Goal: Task Accomplishment & Management: Use online tool/utility

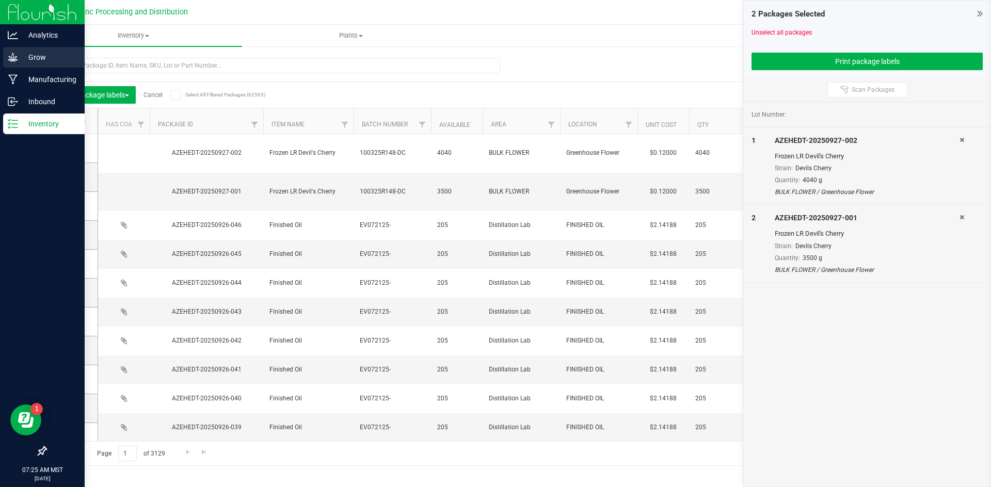
click at [43, 54] on p "Grow" at bounding box center [49, 57] width 62 height 12
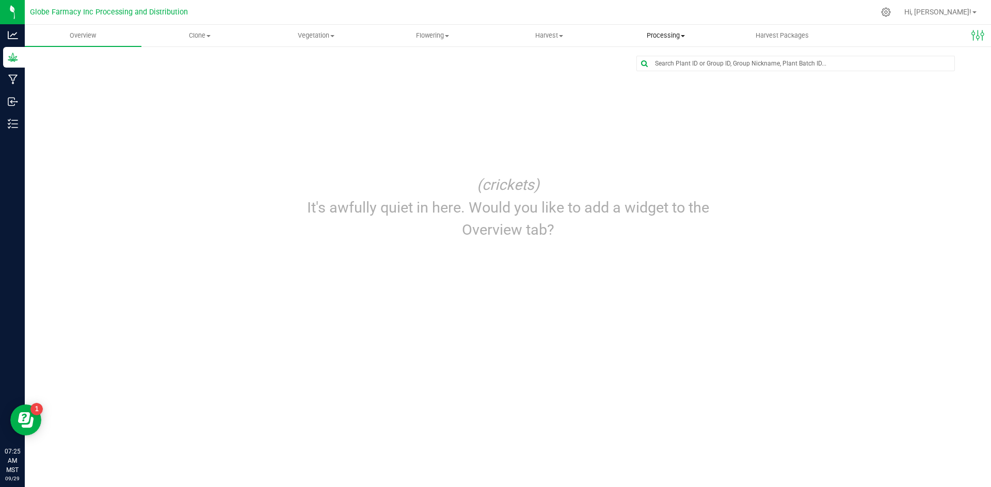
click at [658, 32] on span "Processing" at bounding box center [666, 35] width 116 height 9
click at [654, 72] on span "Processing harvests" at bounding box center [654, 74] width 95 height 9
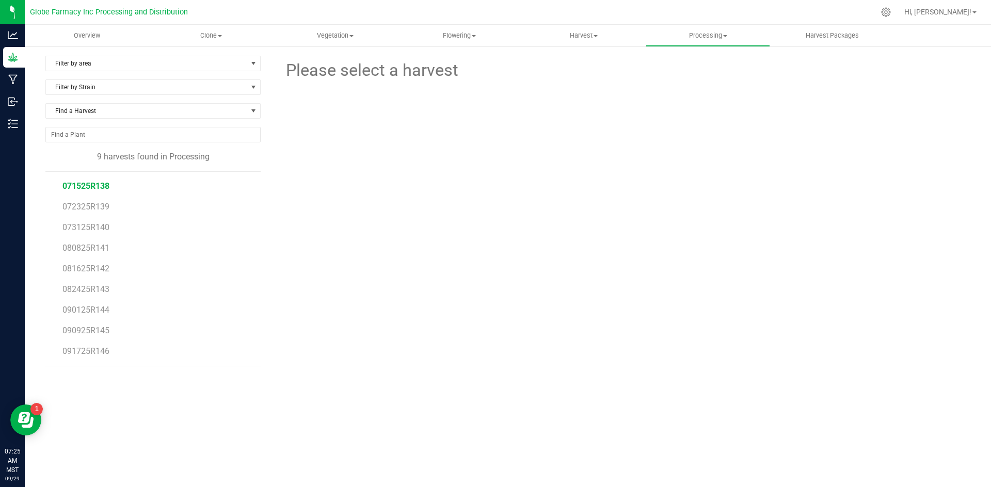
click at [91, 187] on span "071525R138" at bounding box center [85, 186] width 47 height 10
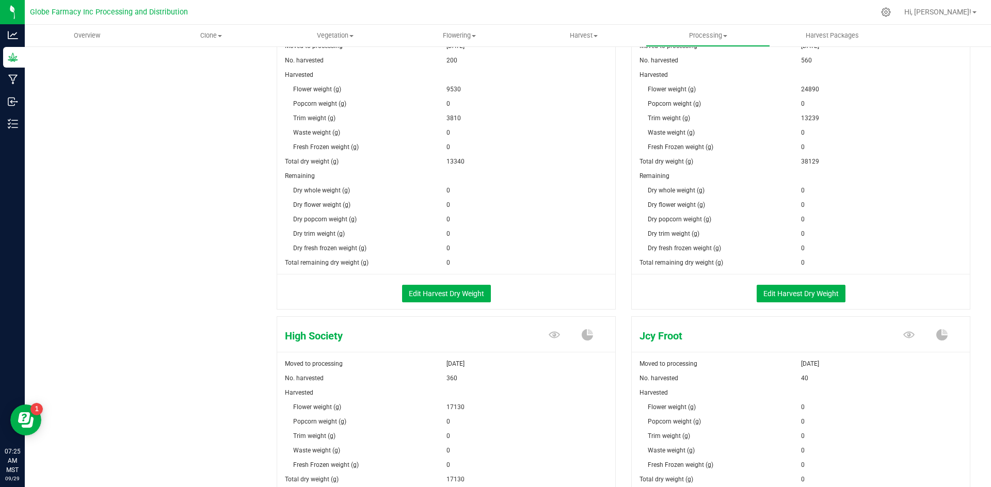
scroll to position [705, 0]
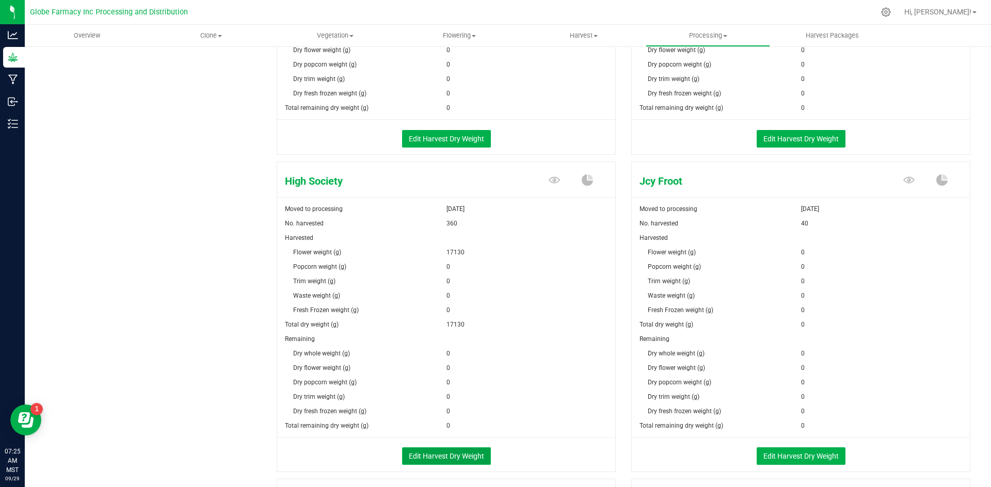
click at [441, 451] on button "Edit Harvest Dry Weight" at bounding box center [446, 456] width 89 height 18
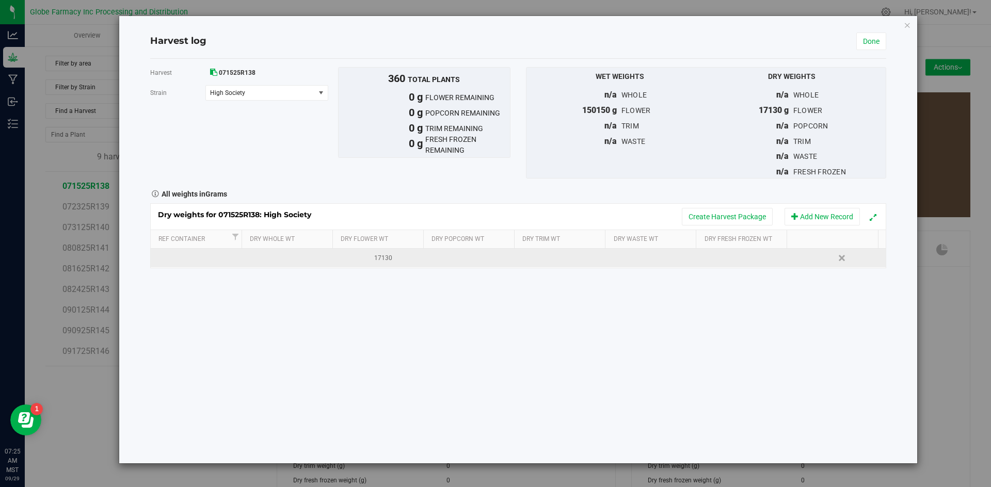
click at [556, 254] on td at bounding box center [564, 258] width 92 height 19
type input "7005"
click at [730, 225] on button "Create Harvest Package" at bounding box center [727, 217] width 91 height 18
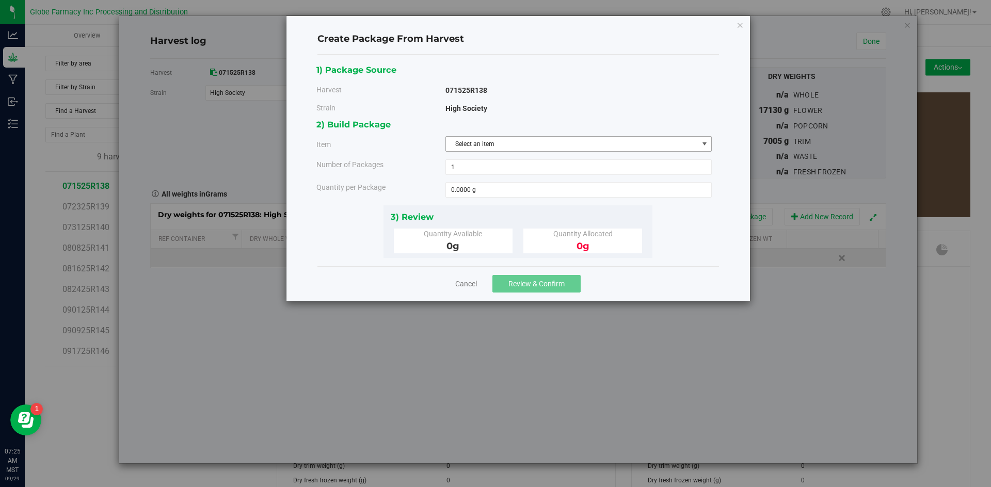
click at [537, 150] on span "Select an item" at bounding box center [572, 144] width 252 height 14
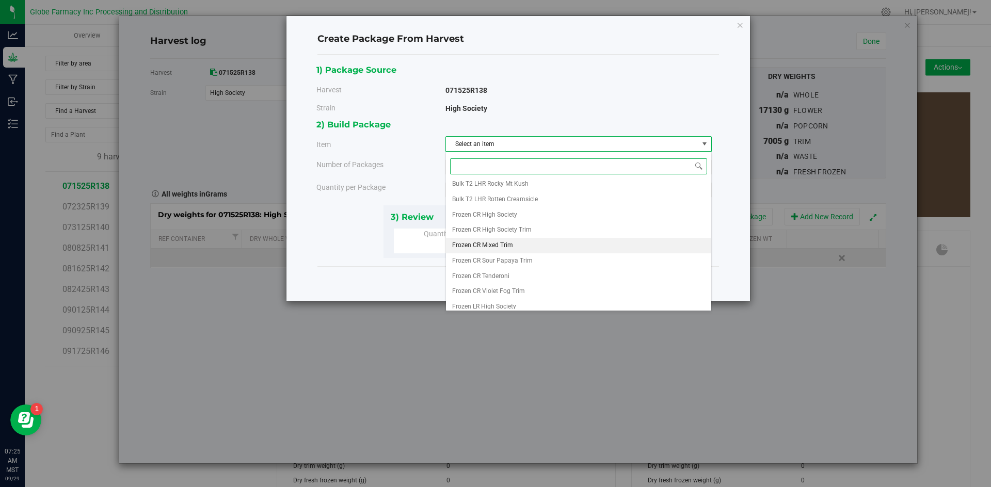
scroll to position [193, 0]
click at [520, 195] on span "Frozen CR High Society Trim" at bounding box center [491, 193] width 79 height 13
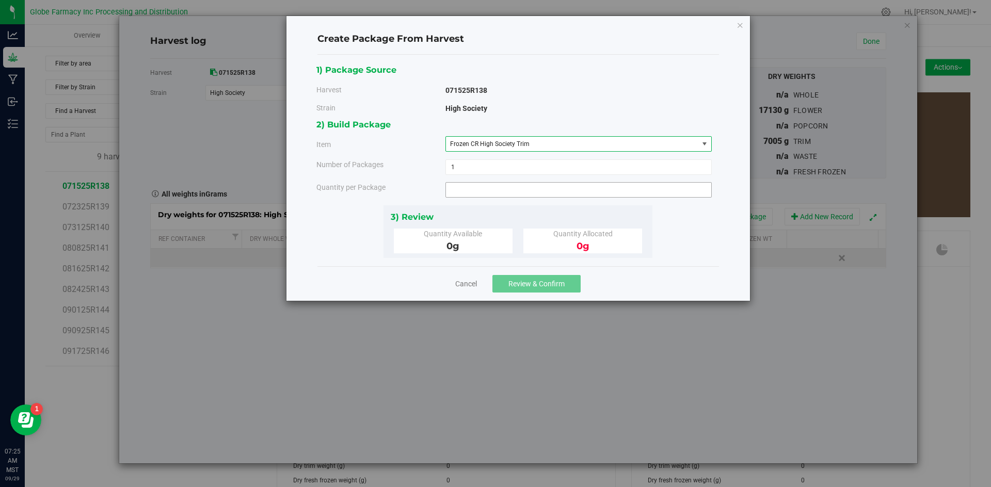
click at [516, 193] on span at bounding box center [578, 189] width 266 height 15
type input "3770"
type input "3770.0000 g"
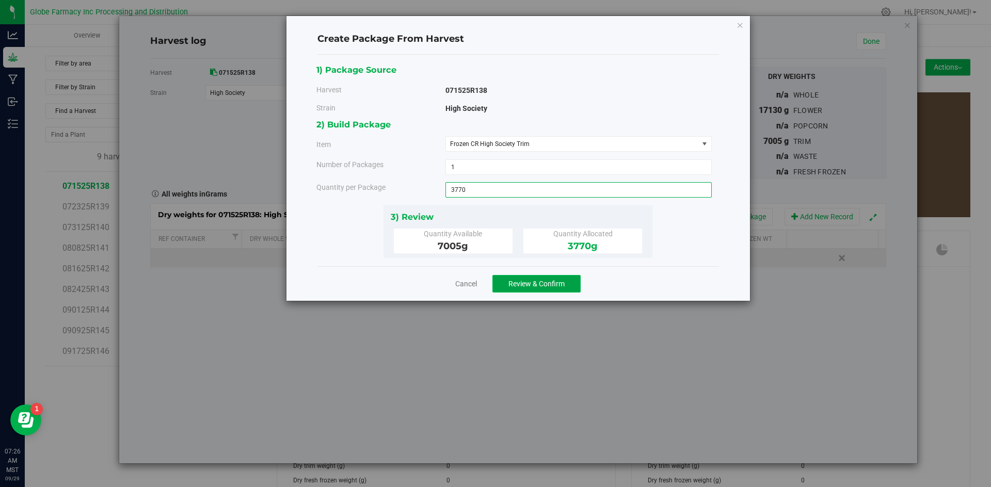
click at [508, 278] on button "Review & Confirm" at bounding box center [536, 284] width 88 height 18
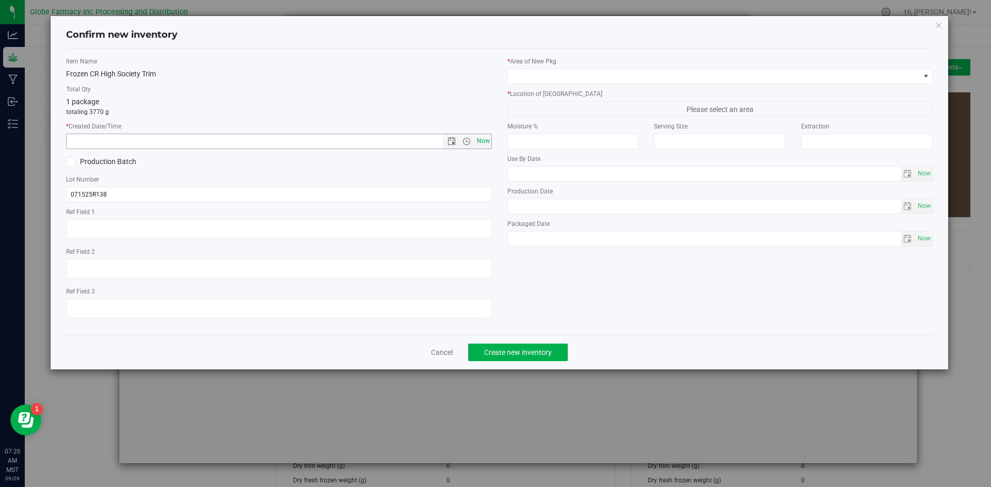
click at [485, 142] on span "Now" at bounding box center [483, 141] width 18 height 15
type input "[DATE] 7:26 AM"
click at [138, 199] on input "071525R138" at bounding box center [279, 194] width 426 height 15
click at [145, 195] on input "071525R138" at bounding box center [279, 194] width 426 height 15
type input "071525R138-HS"
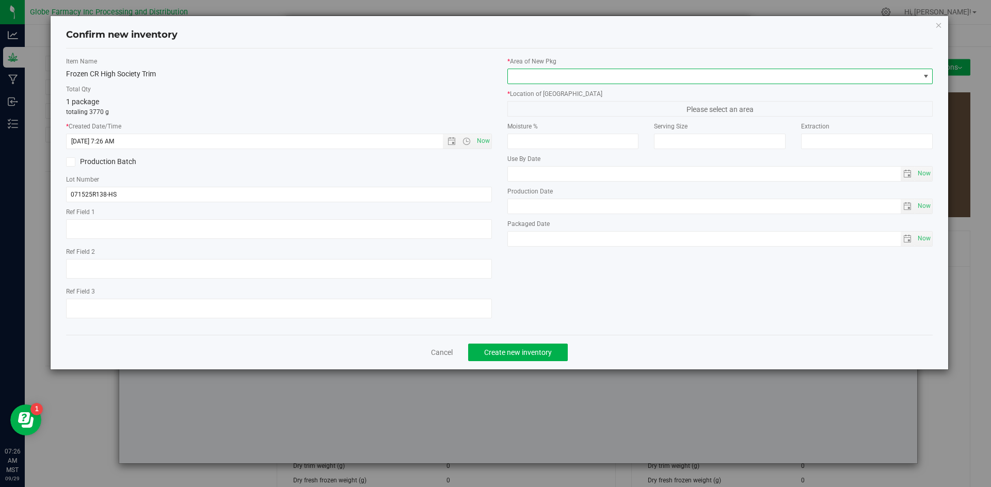
click at [634, 69] on span at bounding box center [720, 76] width 426 height 15
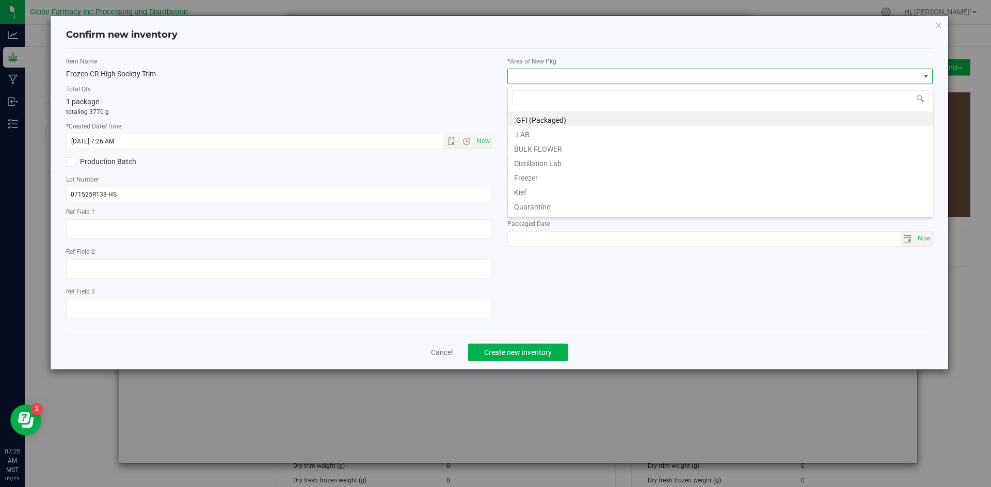
scroll to position [15, 426]
click at [573, 149] on li "BULK FLOWER" at bounding box center [720, 147] width 425 height 14
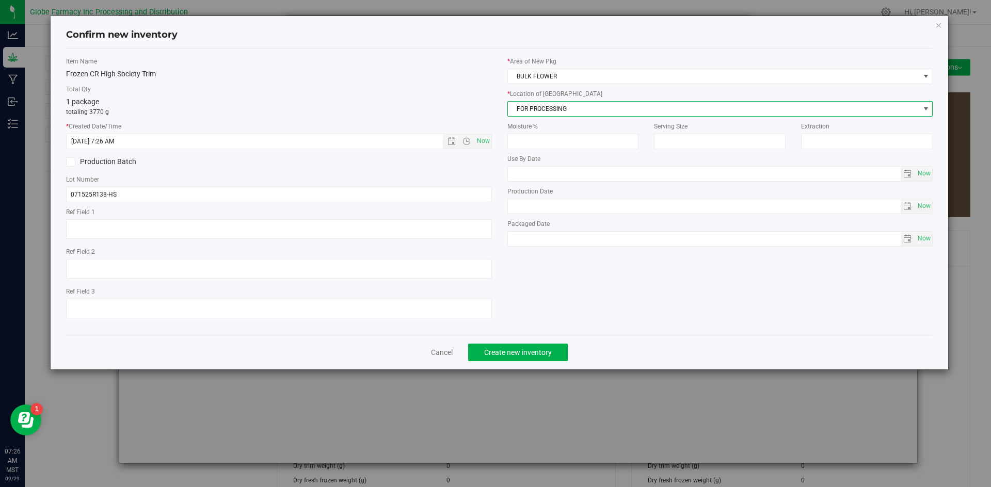
click at [577, 104] on span "FOR PROCESSING" at bounding box center [714, 109] width 412 height 14
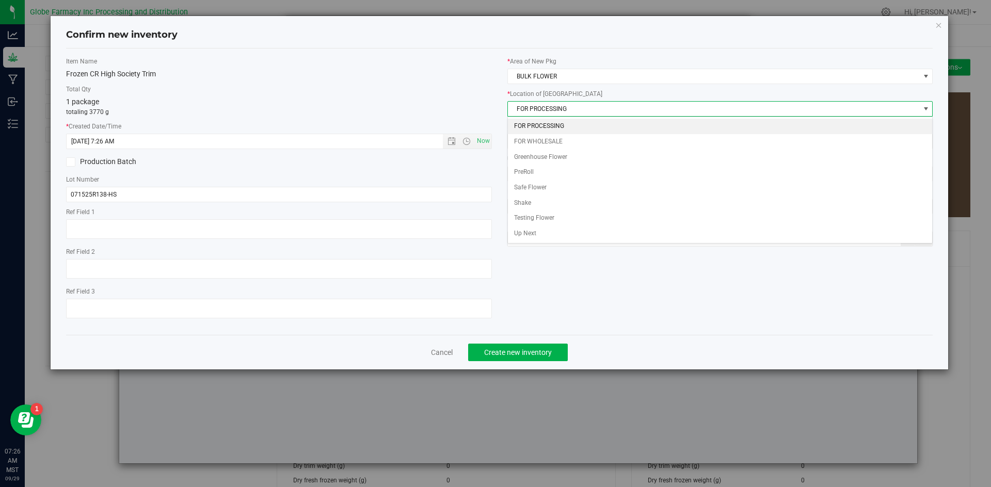
click at [572, 125] on li "FOR PROCESSING" at bounding box center [720, 126] width 425 height 15
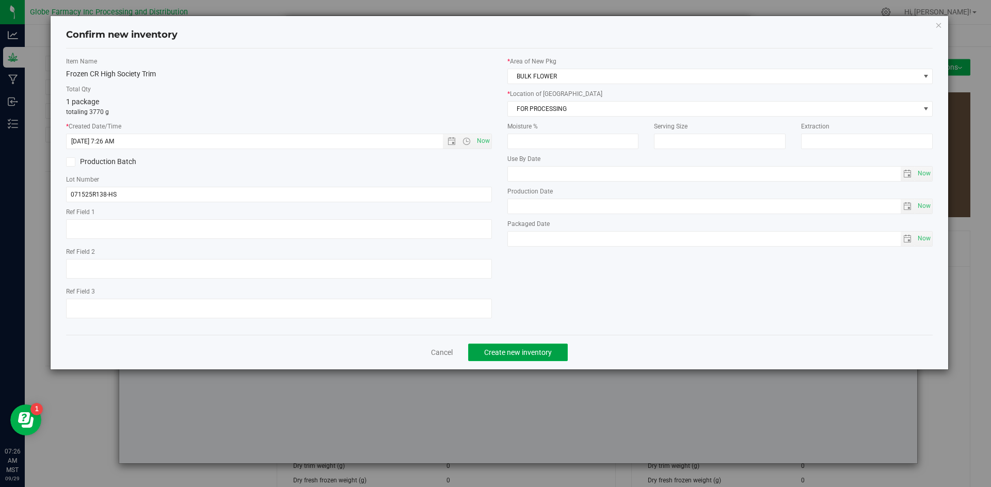
click at [509, 350] on span "Create new inventory" at bounding box center [518, 352] width 68 height 8
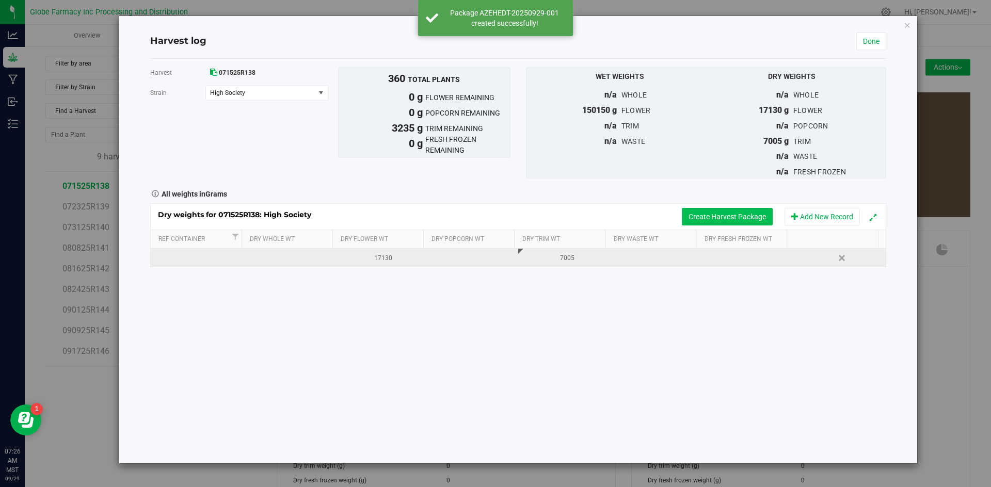
click at [693, 217] on button "Create Harvest Package" at bounding box center [727, 217] width 91 height 18
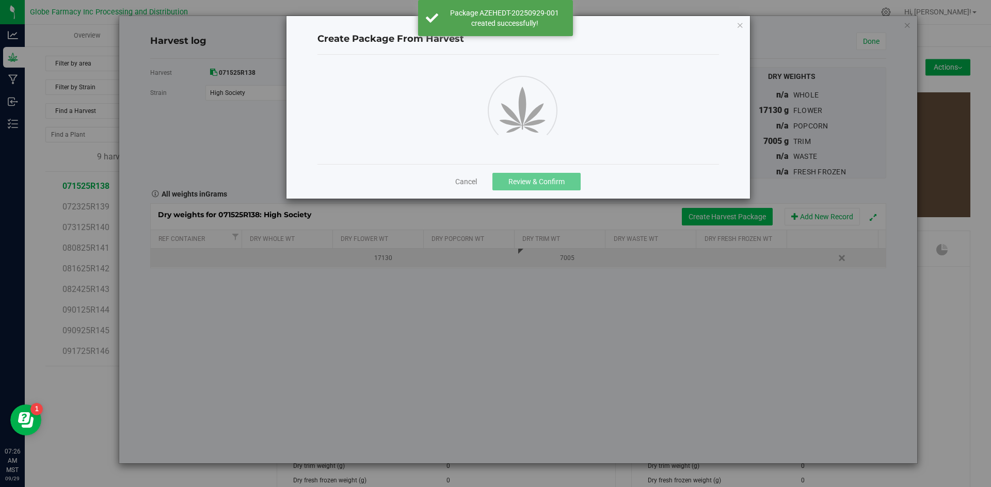
click at [693, 217] on div "Create Package From Harvest Cancel Review & Confirm" at bounding box center [499, 243] width 999 height 487
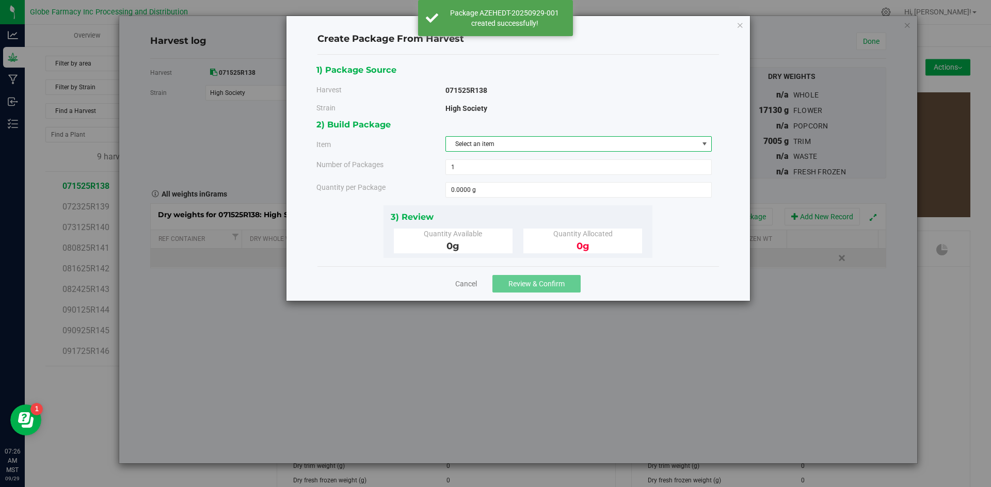
click at [476, 146] on span "Select an item" at bounding box center [572, 144] width 252 height 14
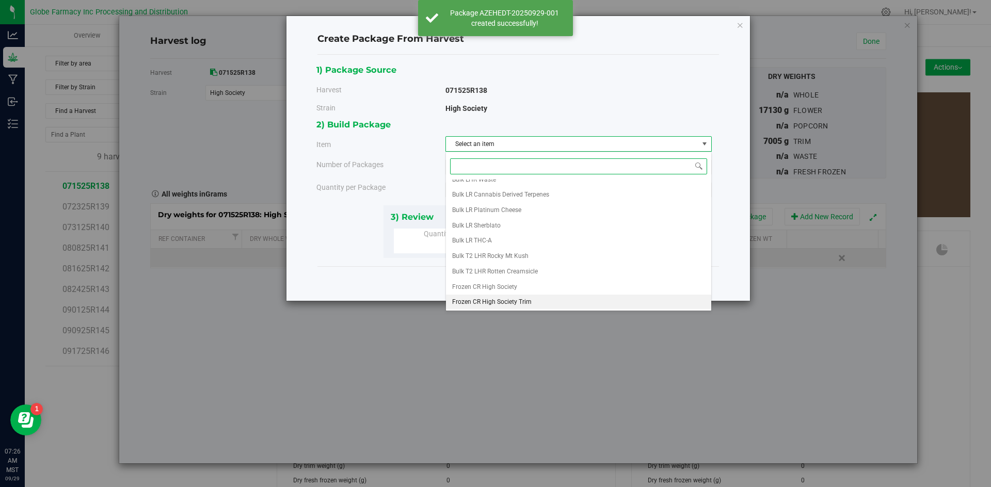
scroll to position [193, 0]
click at [536, 197] on li "Frozen CR High Society Trim" at bounding box center [578, 193] width 265 height 15
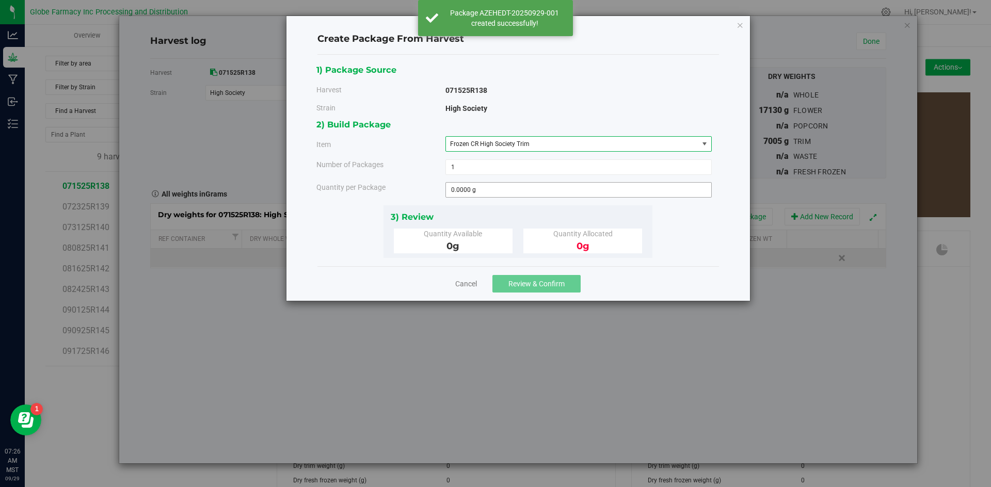
click at [536, 195] on span "0.0000 g 0" at bounding box center [578, 189] width 266 height 15
click at [0, 0] on input "text" at bounding box center [0, 0] width 0 height 0
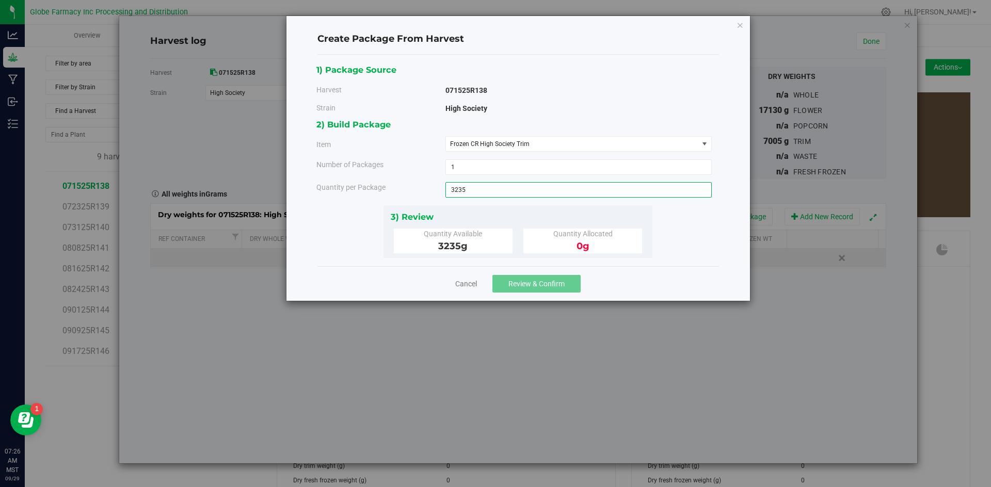
type input "3235"
type input "3235.0000 g"
click at [547, 280] on span "Review & Confirm" at bounding box center [536, 284] width 56 height 8
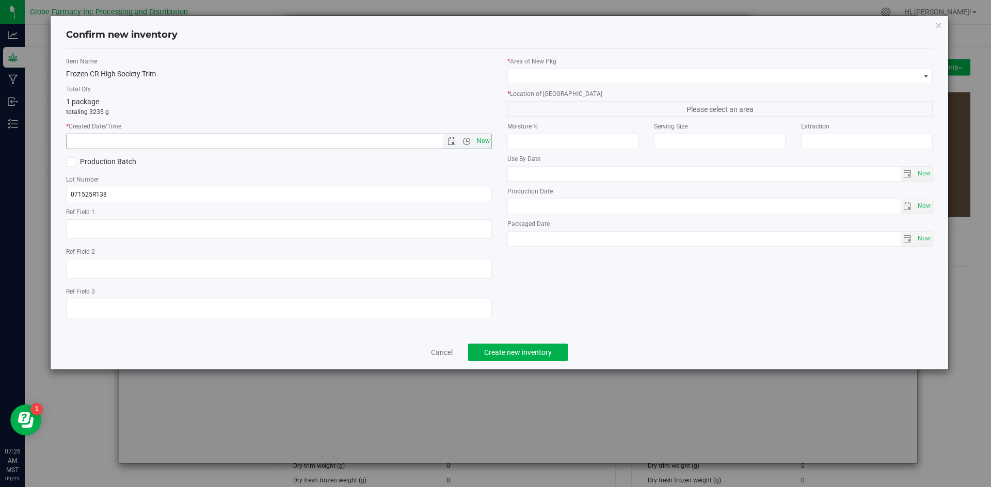
click at [484, 142] on span "Now" at bounding box center [483, 141] width 18 height 15
type input "[DATE] 7:26 AM"
click at [162, 194] on input "071525R138" at bounding box center [279, 194] width 426 height 15
type input "071525R138-HS"
click at [580, 83] on span at bounding box center [714, 76] width 412 height 14
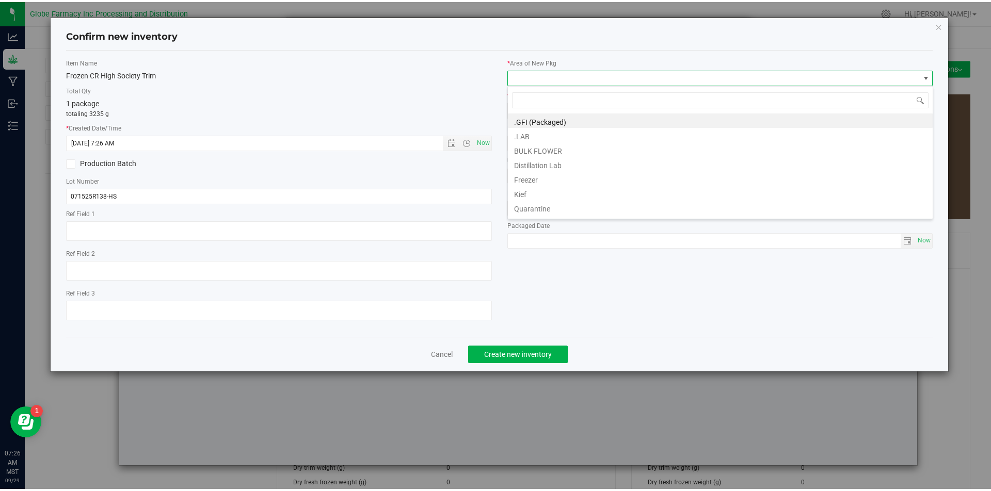
scroll to position [15, 426]
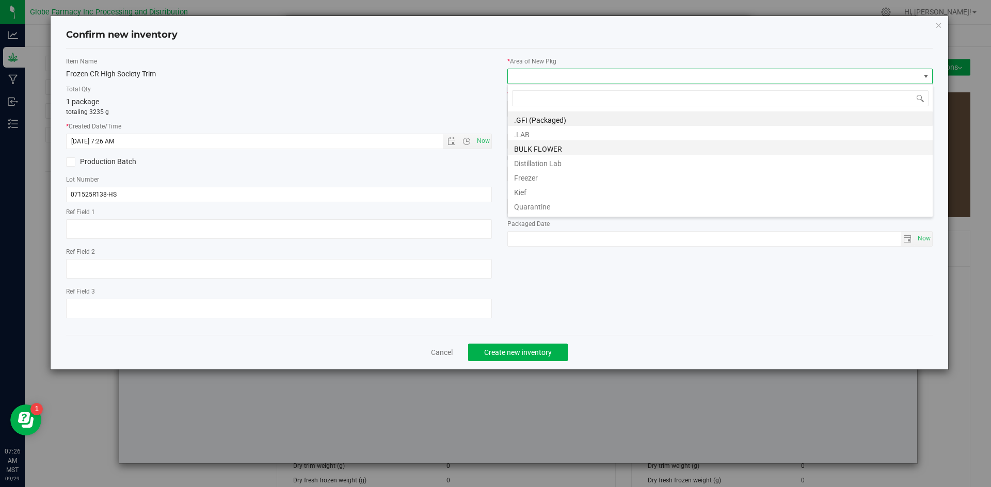
click at [545, 147] on li "BULK FLOWER" at bounding box center [720, 147] width 425 height 14
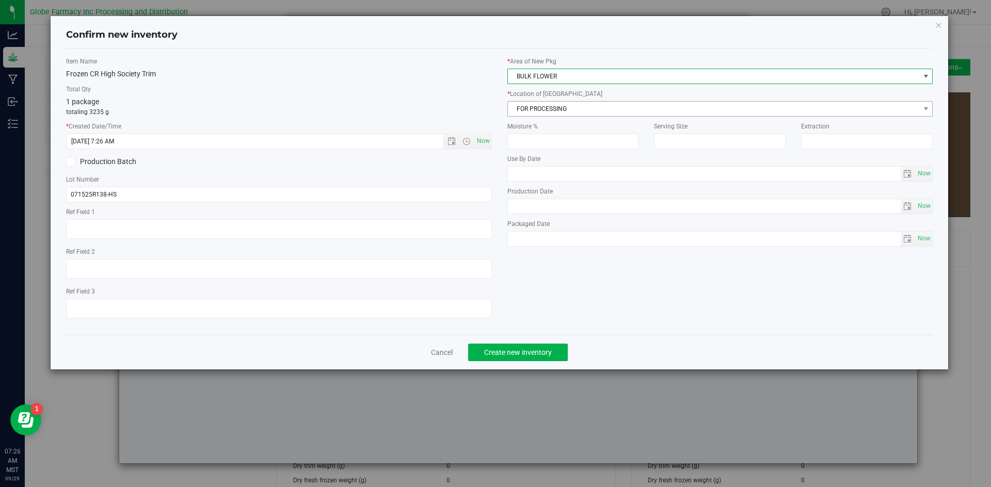
click at [557, 116] on span "FOR PROCESSING" at bounding box center [720, 108] width 426 height 15
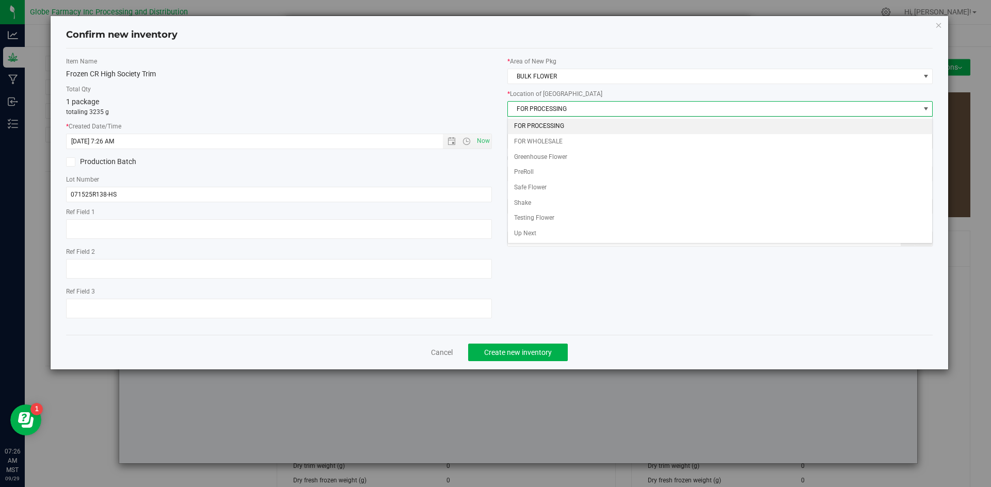
click at [555, 122] on li "FOR PROCESSING" at bounding box center [720, 126] width 425 height 15
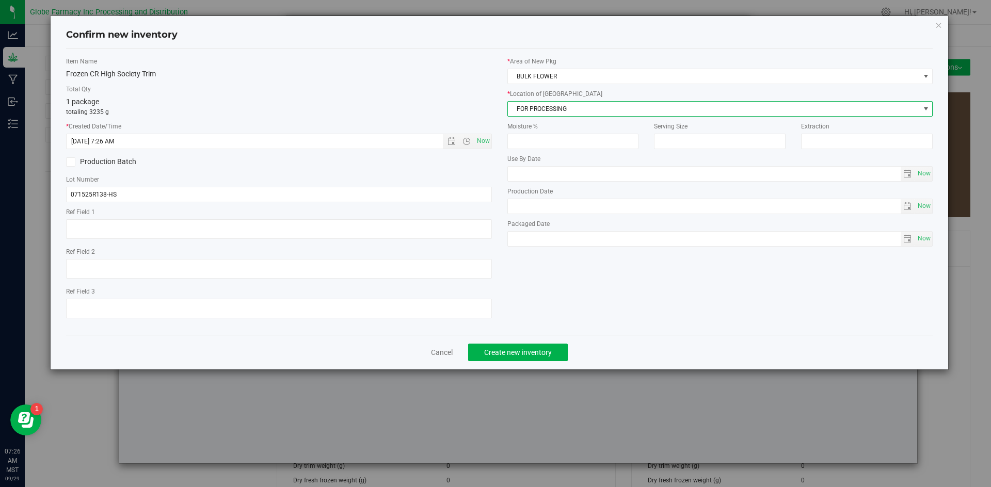
click at [520, 372] on div "Confirm new inventory Item Name Frozen CR High Society Trim Total Qty 1 package…" at bounding box center [499, 243] width 999 height 487
click at [527, 354] on span "Create new inventory" at bounding box center [518, 352] width 68 height 8
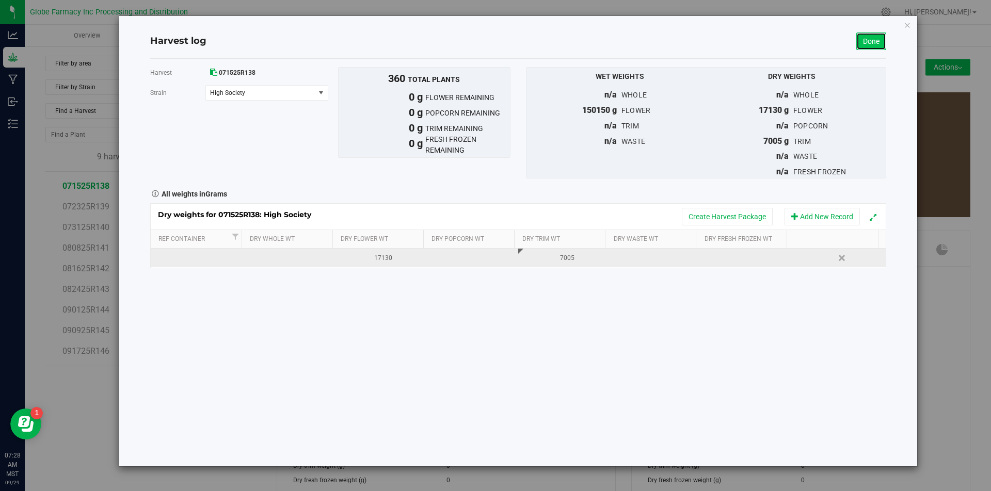
click at [882, 38] on link "Done" at bounding box center [871, 42] width 30 height 18
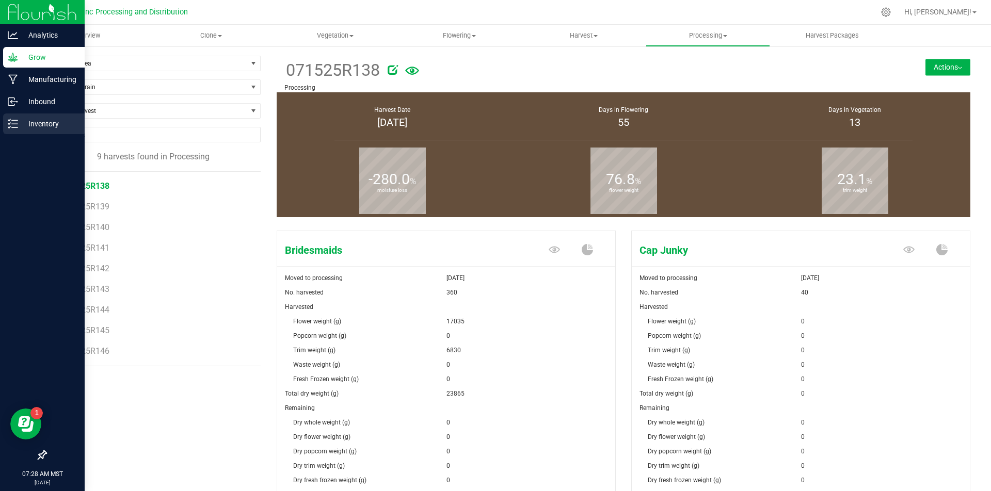
click at [18, 125] on div "Inventory" at bounding box center [44, 124] width 82 height 21
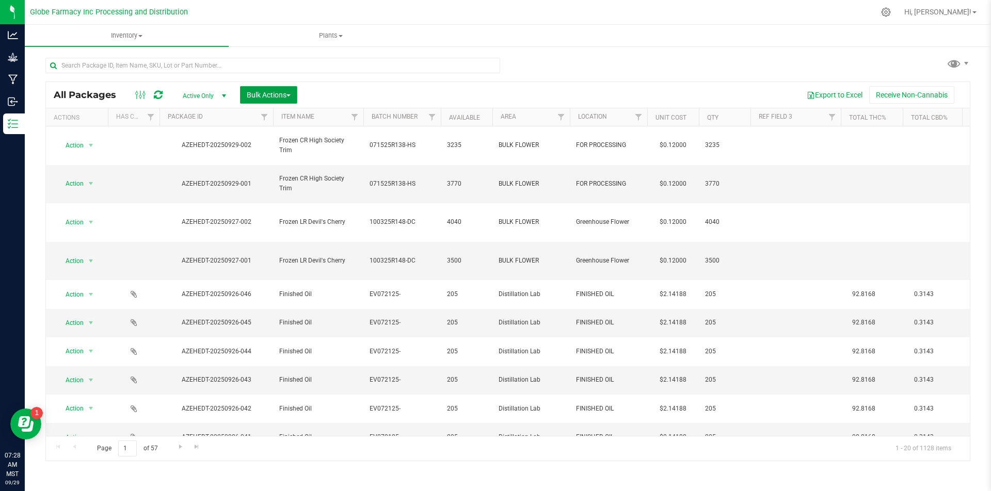
click at [261, 92] on span "Bulk Actions" at bounding box center [269, 95] width 44 height 8
click at [263, 168] on div "Print package labels" at bounding box center [284, 176] width 76 height 17
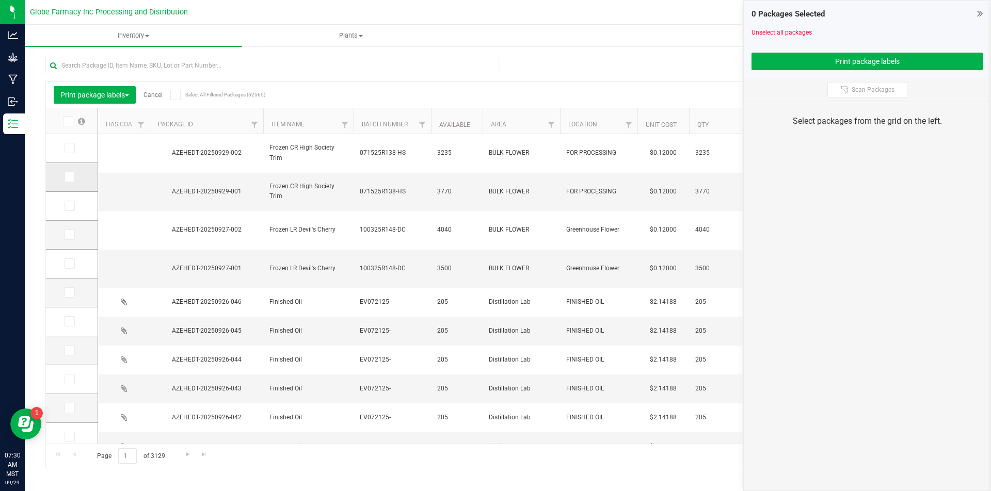
click at [69, 177] on icon at bounding box center [69, 177] width 7 height 0
click at [0, 0] on input "checkbox" at bounding box center [0, 0] width 0 height 0
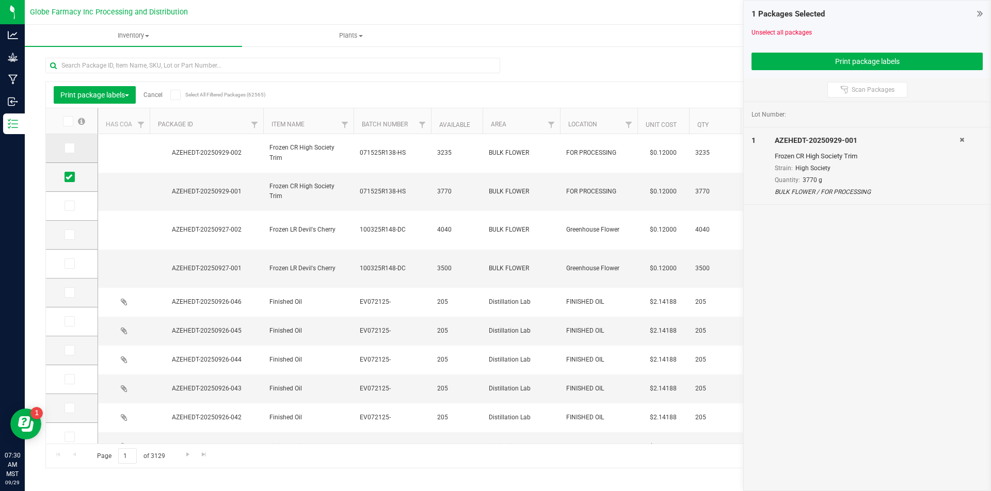
click at [71, 148] on icon at bounding box center [69, 148] width 7 height 0
click at [0, 0] on input "checkbox" at bounding box center [0, 0] width 0 height 0
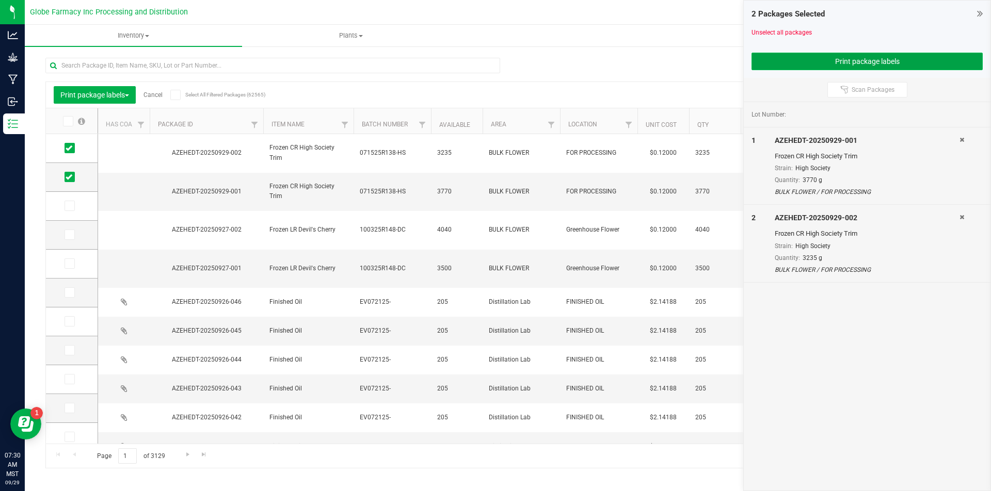
click at [850, 60] on button "Print package labels" at bounding box center [866, 62] width 231 height 18
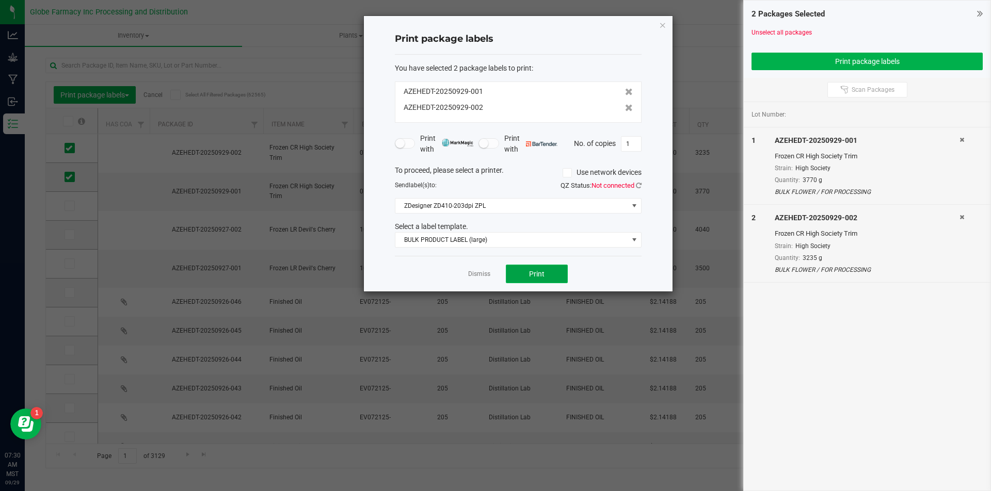
click at [559, 281] on button "Print" at bounding box center [537, 274] width 62 height 19
click at [474, 274] on link "Dismiss" at bounding box center [479, 274] width 22 height 9
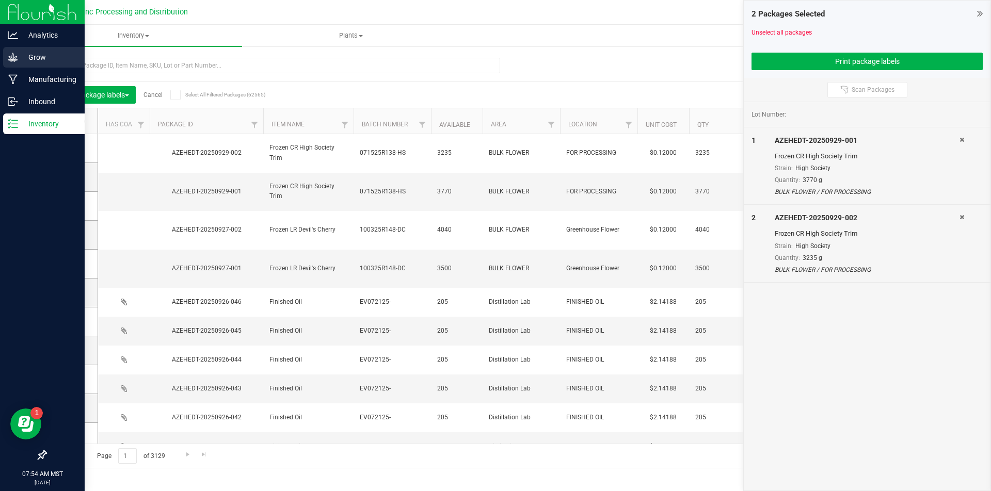
click at [19, 58] on p "Grow" at bounding box center [49, 57] width 62 height 12
click at [20, 58] on p "Grow" at bounding box center [49, 57] width 62 height 12
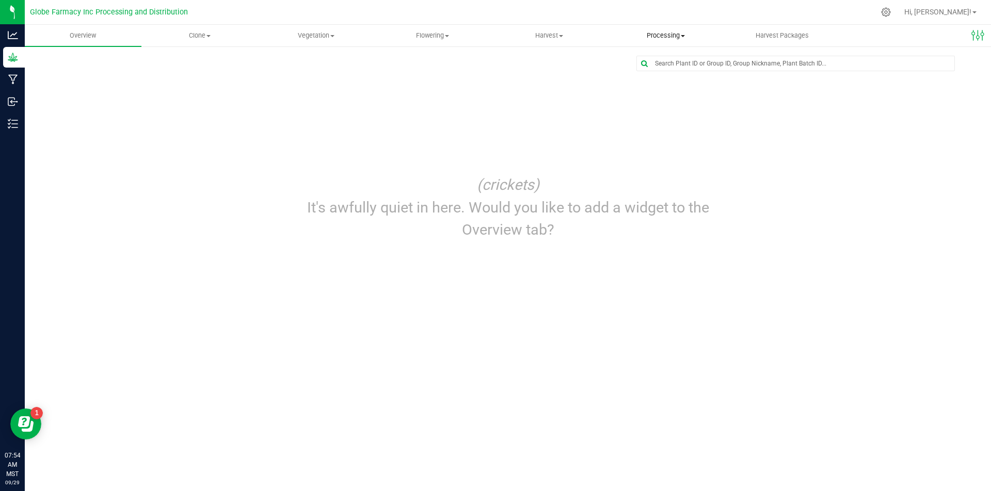
click at [669, 35] on span "Processing" at bounding box center [666, 35] width 116 height 9
click at [650, 79] on li "Processing harvests" at bounding box center [665, 75] width 117 height 12
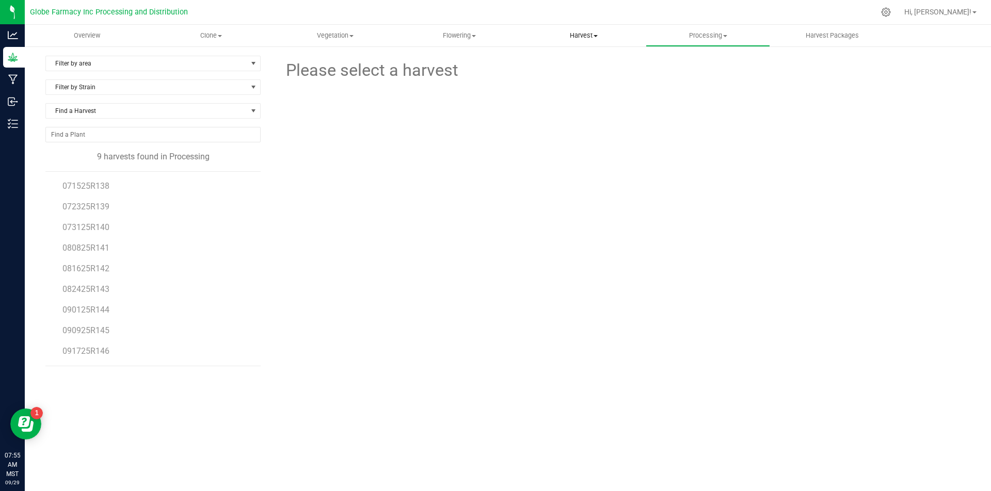
click at [590, 37] on span "Harvest" at bounding box center [583, 35] width 123 height 9
click at [577, 58] on span "Harvests" at bounding box center [550, 62] width 57 height 9
click at [108, 209] on span "100325R148" at bounding box center [85, 207] width 47 height 10
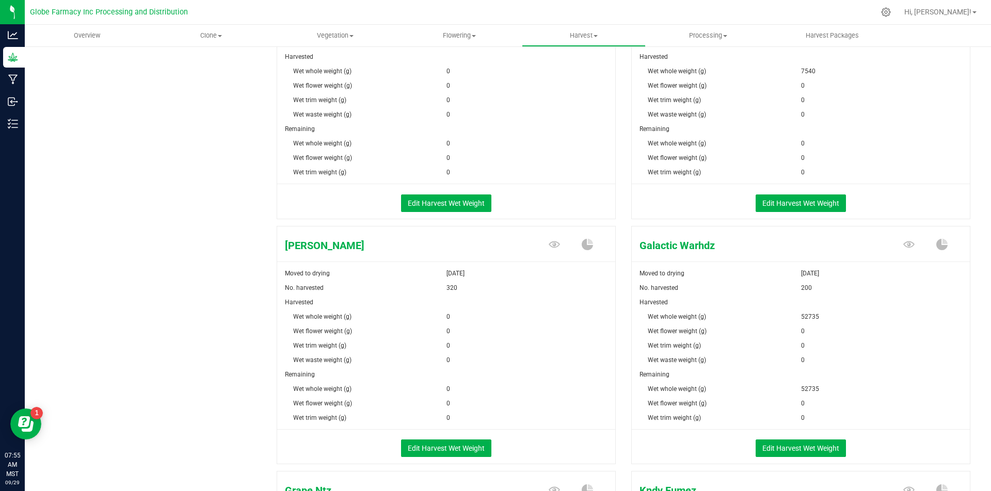
scroll to position [465, 0]
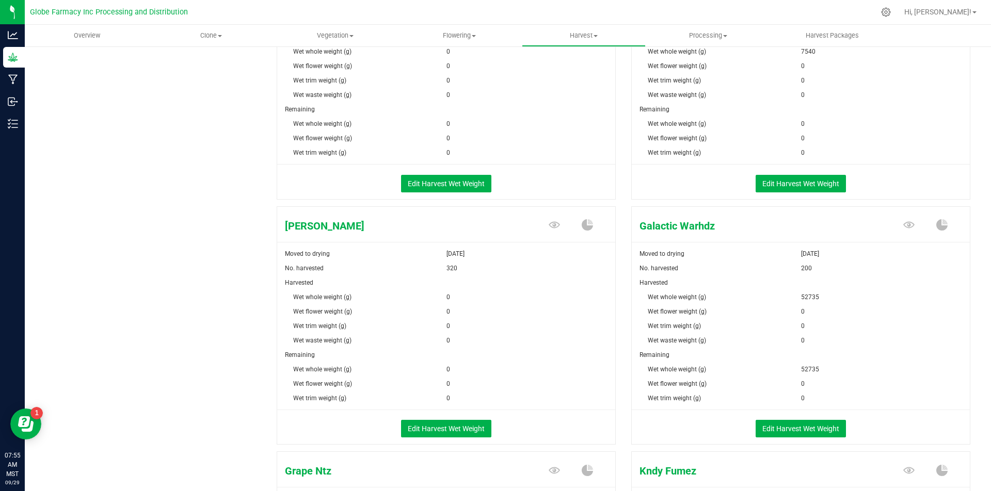
click at [783, 418] on div "Edit Harvest Wet Weight" at bounding box center [801, 427] width 354 height 35
click at [785, 427] on button "Edit Harvest Wet Weight" at bounding box center [801, 429] width 90 height 18
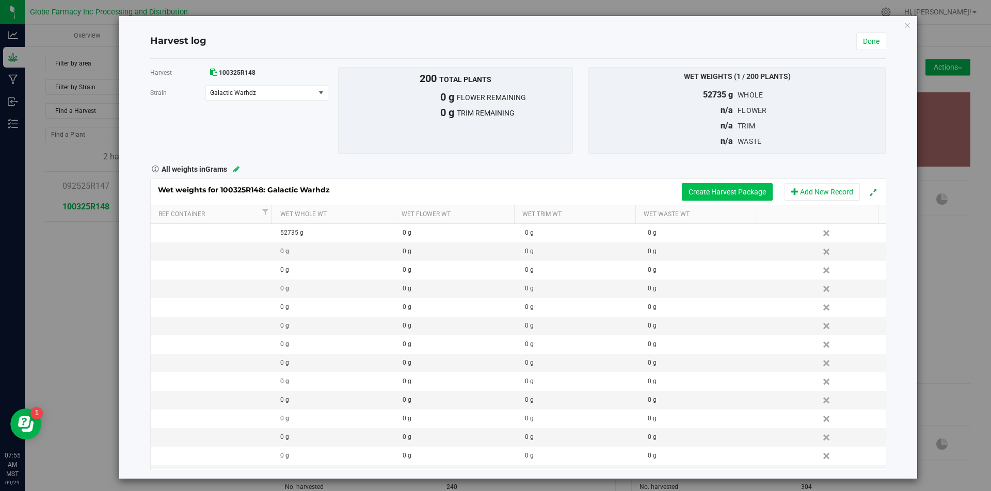
click at [725, 190] on button "Create Harvest Package" at bounding box center [727, 192] width 91 height 18
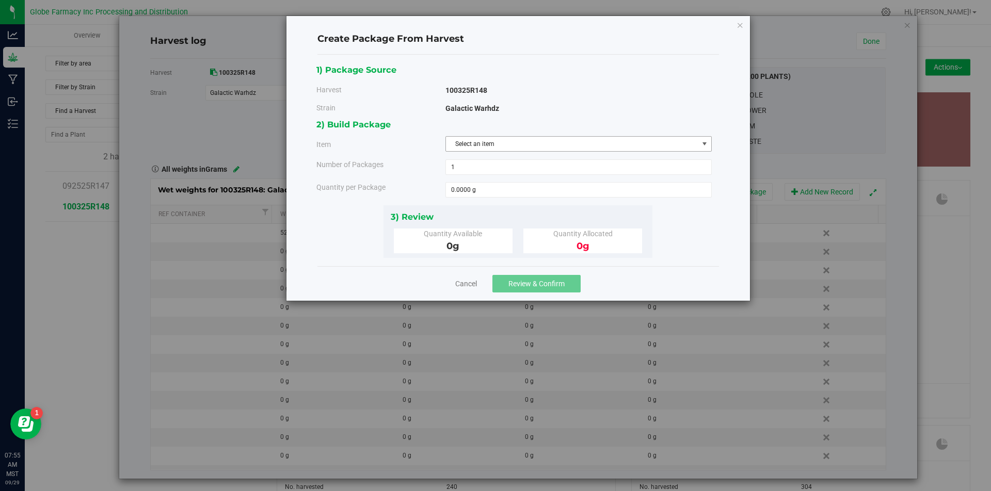
click at [626, 138] on span "Select an item" at bounding box center [572, 144] width 252 height 14
click at [489, 150] on span "Select an item" at bounding box center [572, 144] width 252 height 14
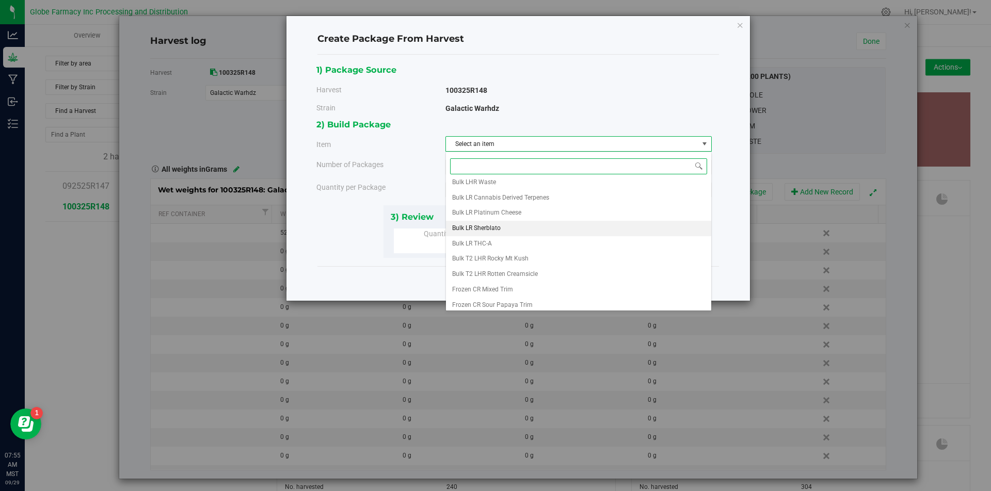
scroll to position [116, 0]
click at [500, 306] on span "Frozen LR Galactic Warhdz" at bounding box center [489, 301] width 75 height 13
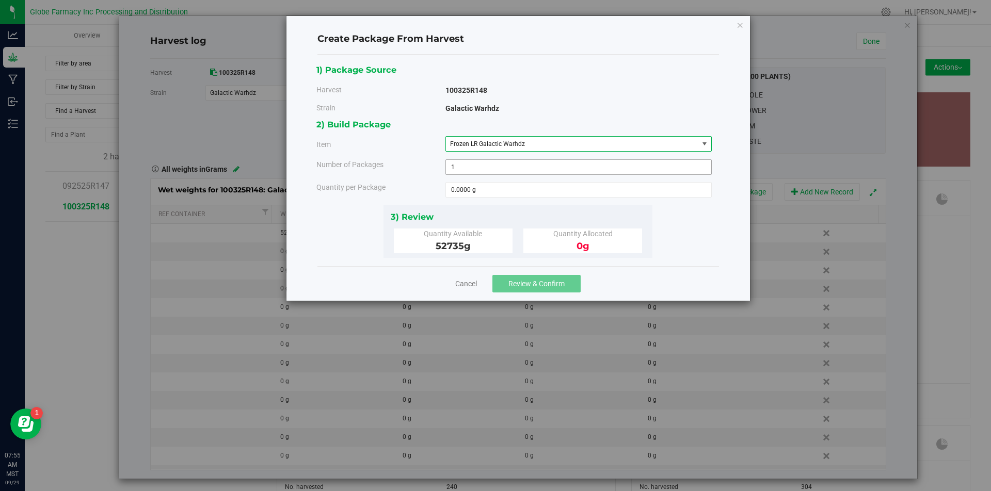
click at [463, 168] on span "1 1" at bounding box center [578, 166] width 266 height 15
type input "17"
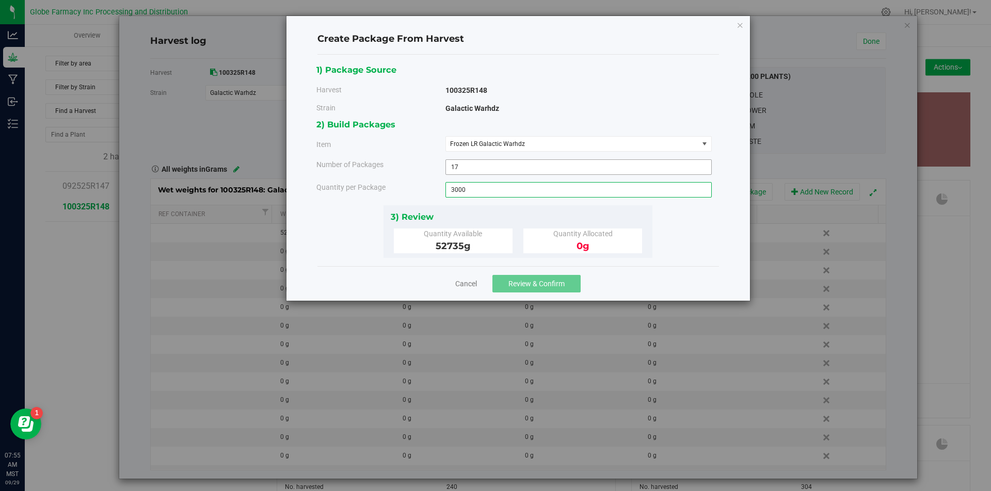
type input "3000"
type input "3000.0000 g"
click at [527, 278] on button "Review & Confirm" at bounding box center [536, 284] width 88 height 18
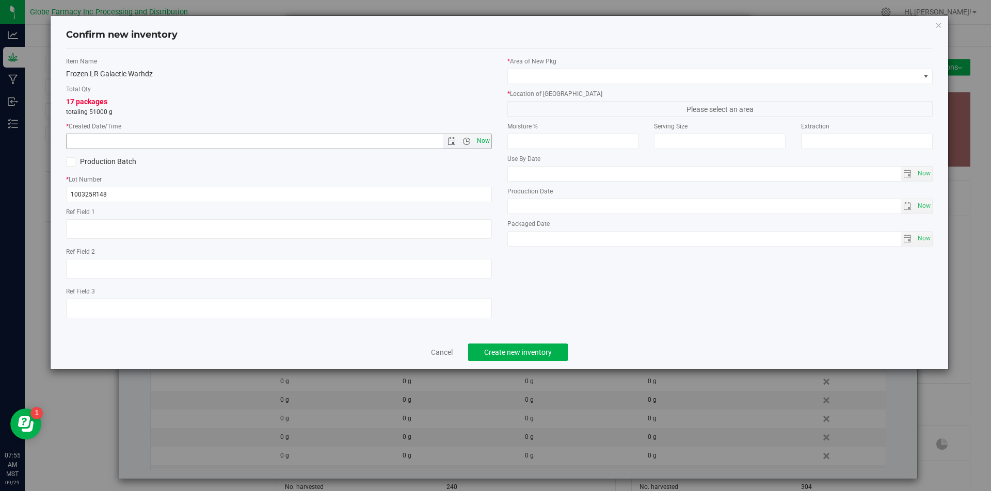
click at [484, 148] on span "Now" at bounding box center [483, 141] width 18 height 15
type input "[DATE] 7:55 AM"
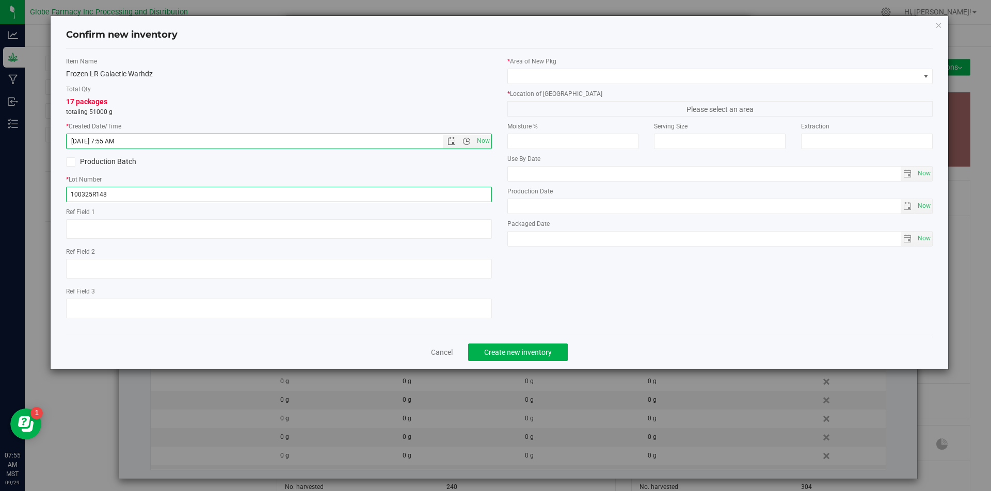
click at [173, 189] on input "100325R148" at bounding box center [279, 194] width 426 height 15
type input "100325R148-GW"
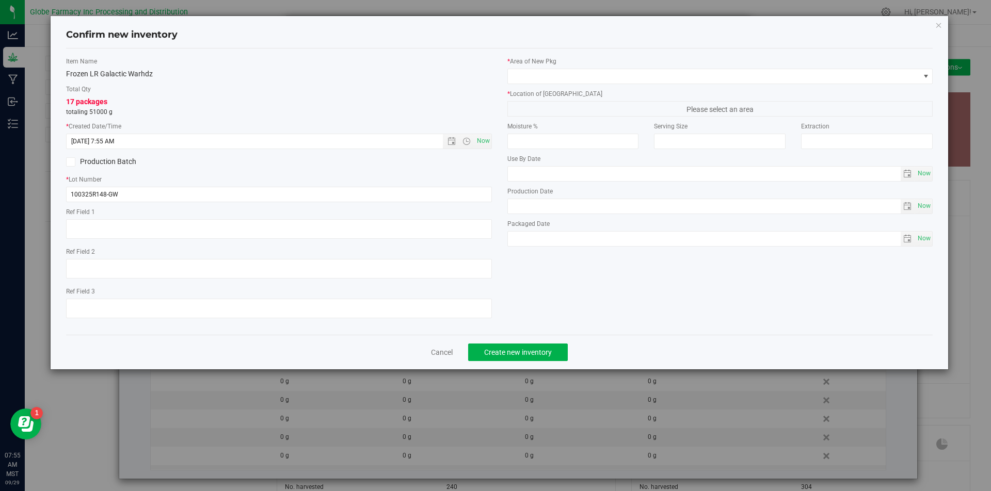
click at [523, 66] on label "* Area of [GEOGRAPHIC_DATA]" at bounding box center [720, 61] width 426 height 9
click at [542, 85] on div "* Area of [GEOGRAPHIC_DATA] * Location of [GEOGRAPHIC_DATA] Please select an ar…" at bounding box center [720, 154] width 441 height 195
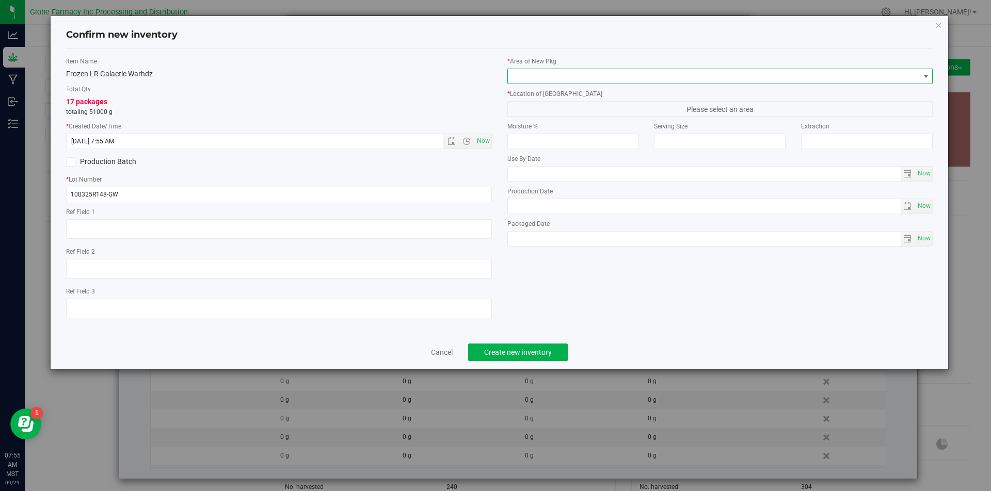
click at [542, 75] on span at bounding box center [714, 76] width 412 height 14
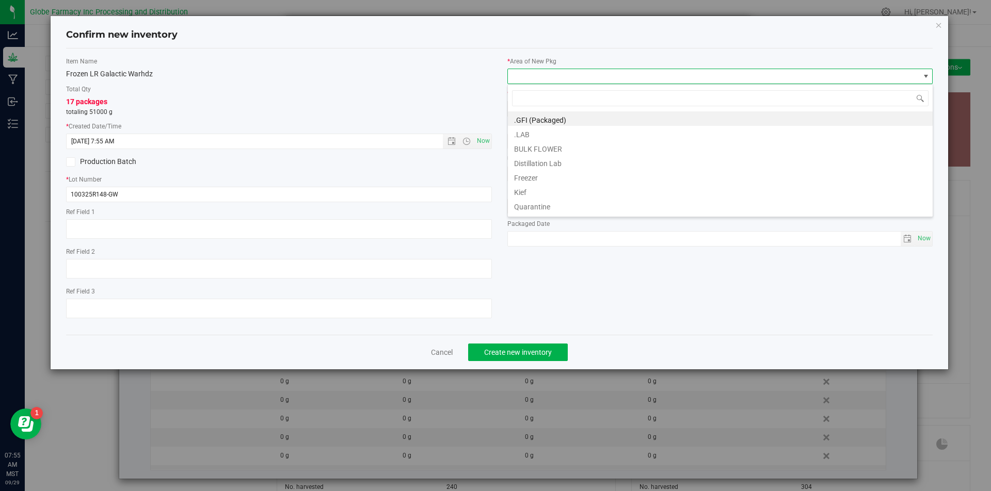
scroll to position [15, 426]
click at [539, 152] on li "BULK FLOWER" at bounding box center [720, 147] width 425 height 14
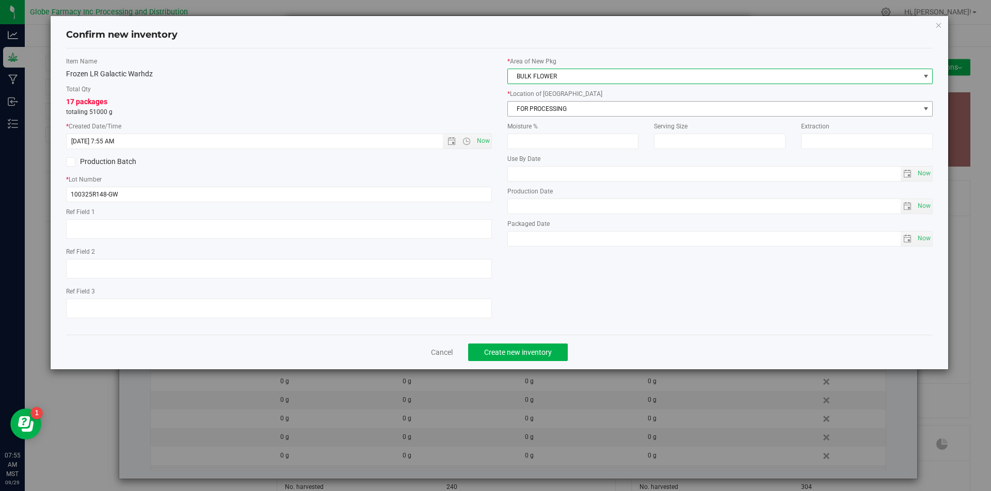
click at [549, 102] on span "FOR PROCESSING" at bounding box center [714, 109] width 412 height 14
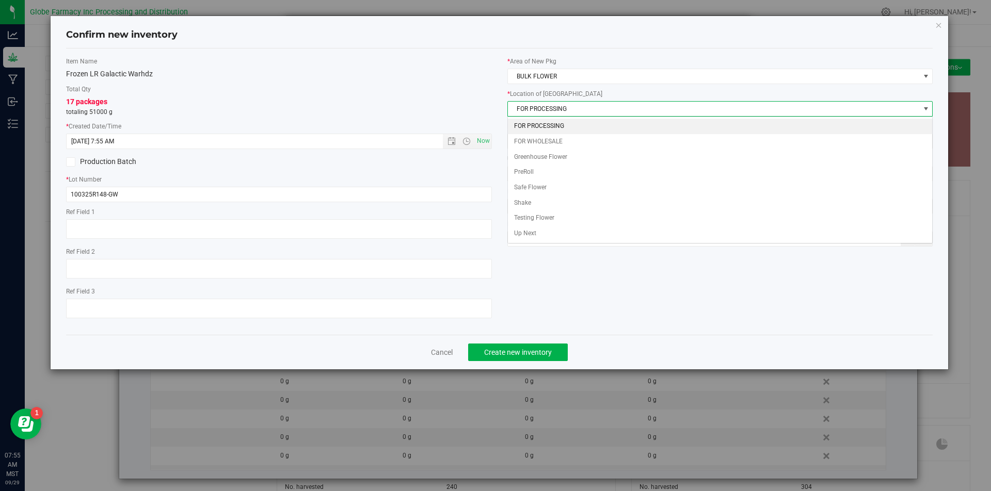
click at [548, 105] on span "FOR PROCESSING" at bounding box center [714, 109] width 412 height 14
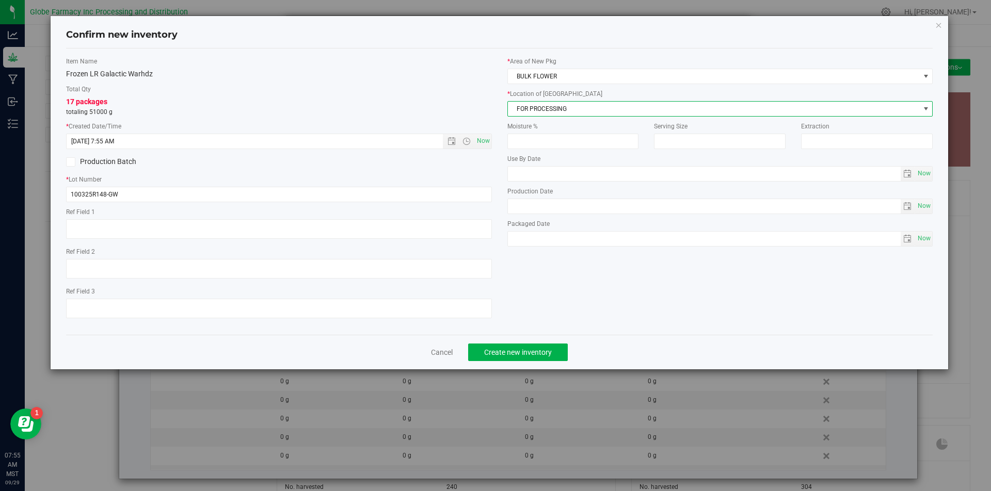
click at [547, 110] on span "FOR PROCESSING" at bounding box center [714, 109] width 412 height 14
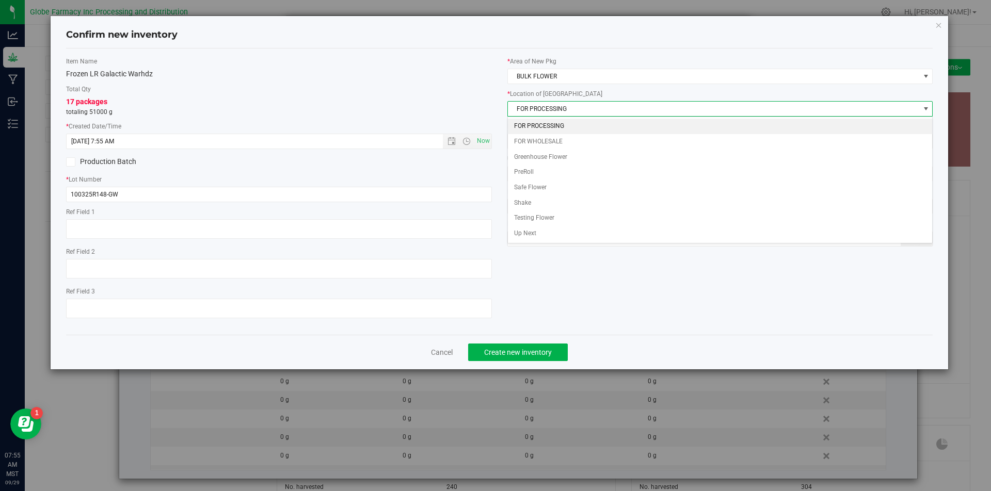
click at [539, 124] on li "FOR PROCESSING" at bounding box center [720, 126] width 425 height 15
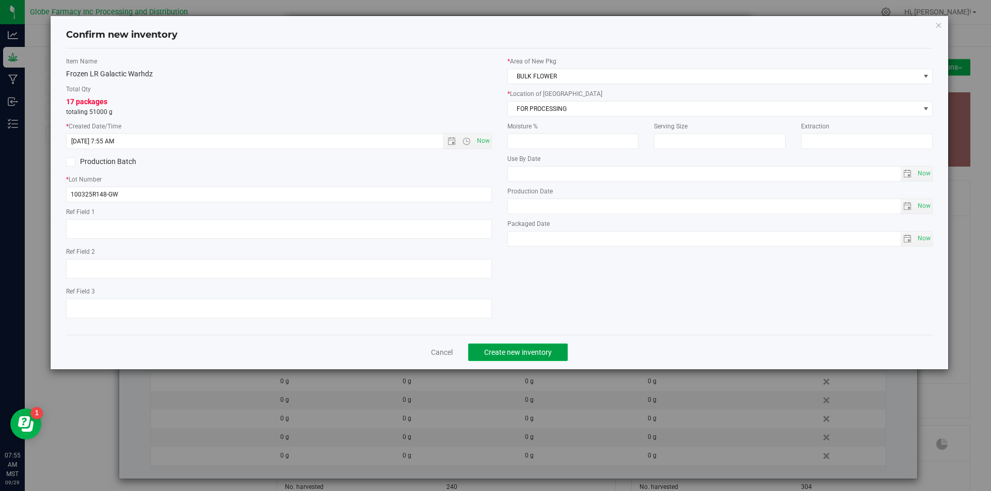
click at [519, 349] on span "Create new inventory" at bounding box center [518, 352] width 68 height 8
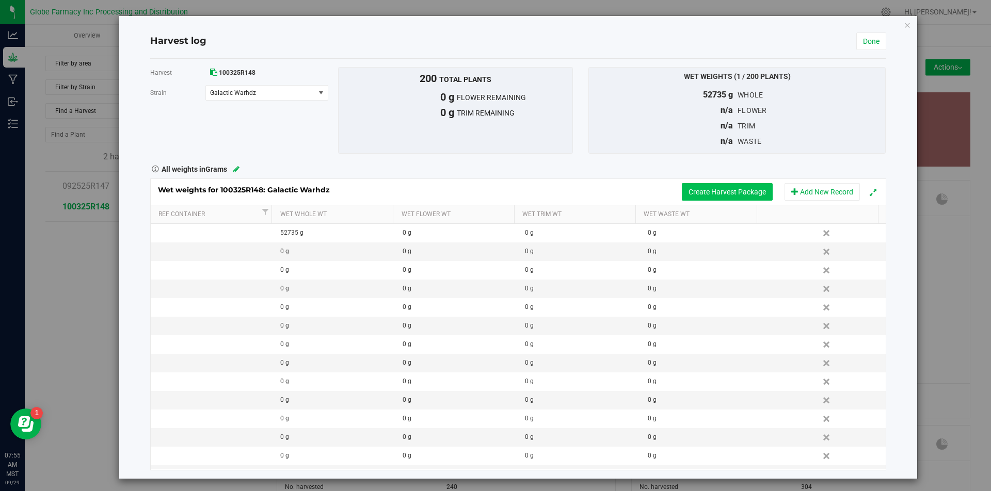
click at [691, 186] on button "Create Harvest Package" at bounding box center [727, 192] width 91 height 18
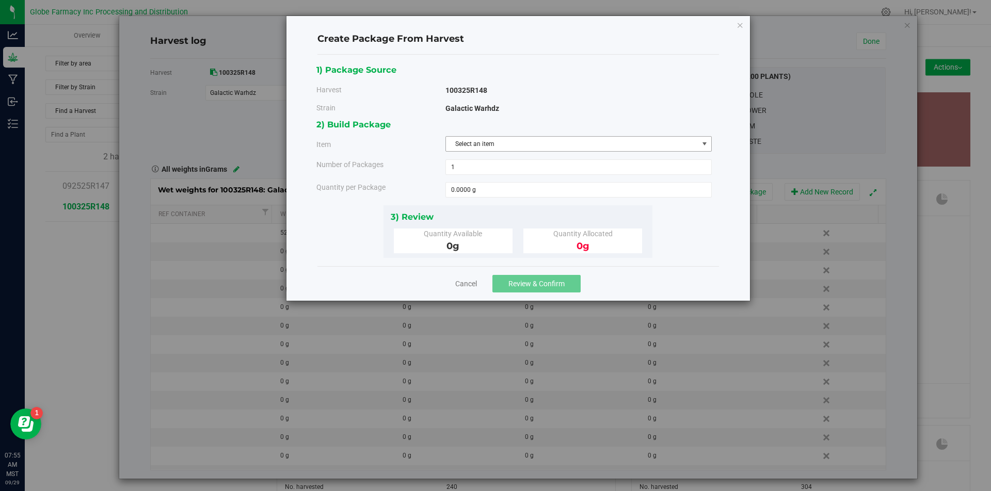
click at [519, 139] on span "Select an item" at bounding box center [572, 144] width 252 height 14
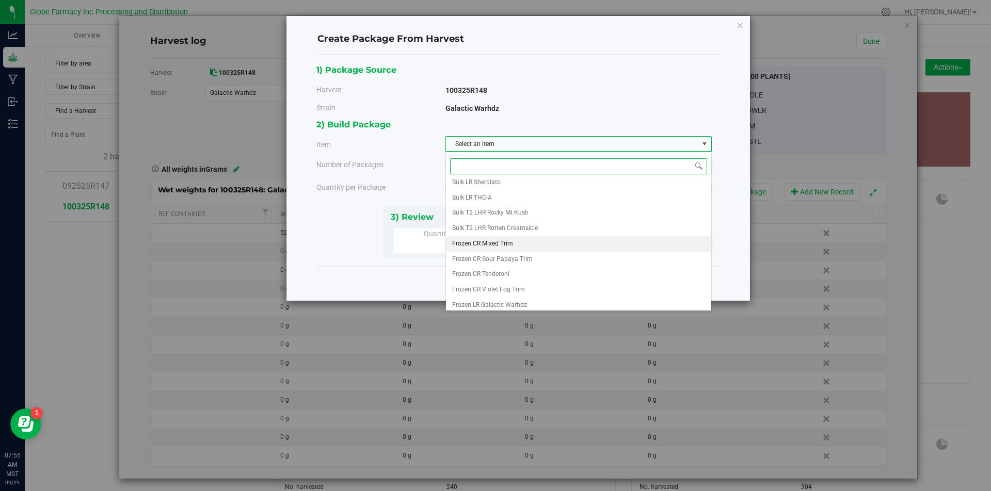
scroll to position [116, 0]
click at [505, 298] on span "Frozen LR Galactic Warhdz" at bounding box center [489, 301] width 75 height 13
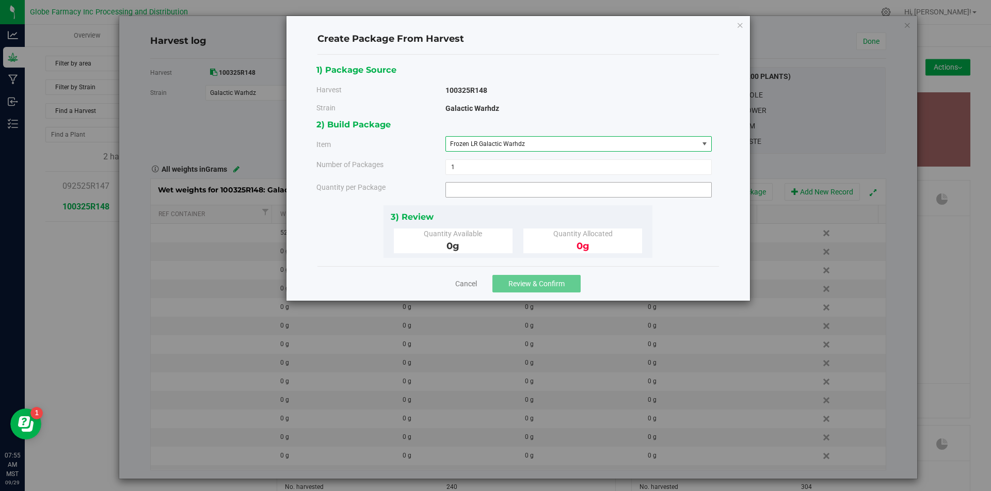
click at [478, 192] on span at bounding box center [578, 189] width 266 height 15
click at [478, 192] on input "text" at bounding box center [578, 190] width 265 height 14
type input "1735"
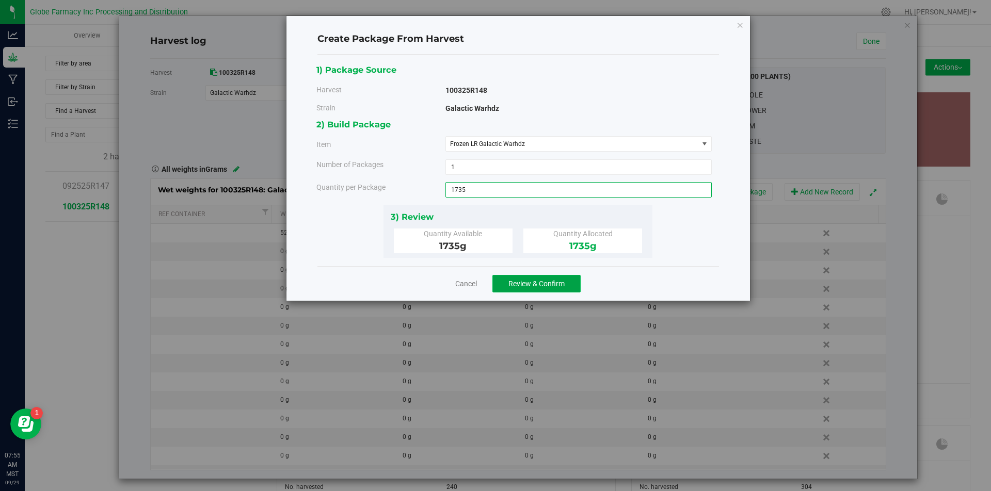
click at [528, 291] on button "Review & Confirm" at bounding box center [536, 284] width 88 height 18
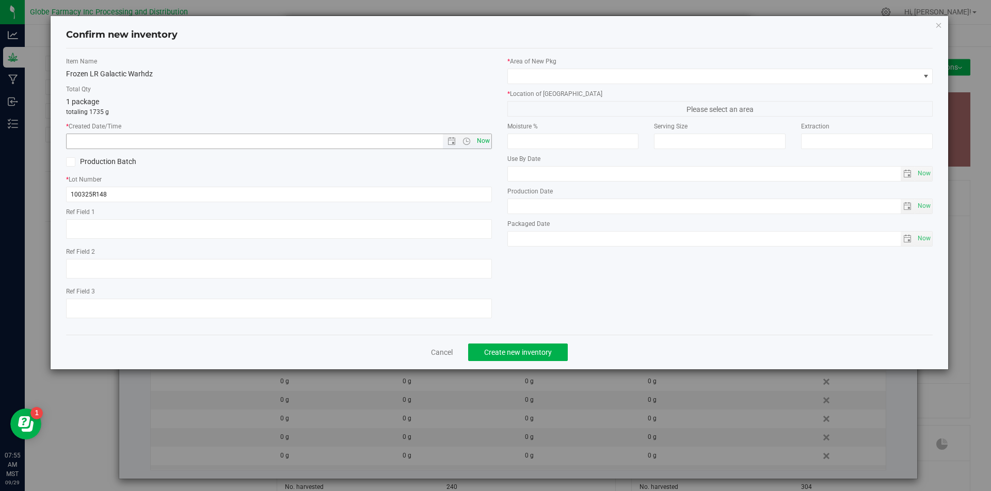
click at [481, 141] on span "Now" at bounding box center [483, 141] width 18 height 15
type input "[DATE] 7:56 AM"
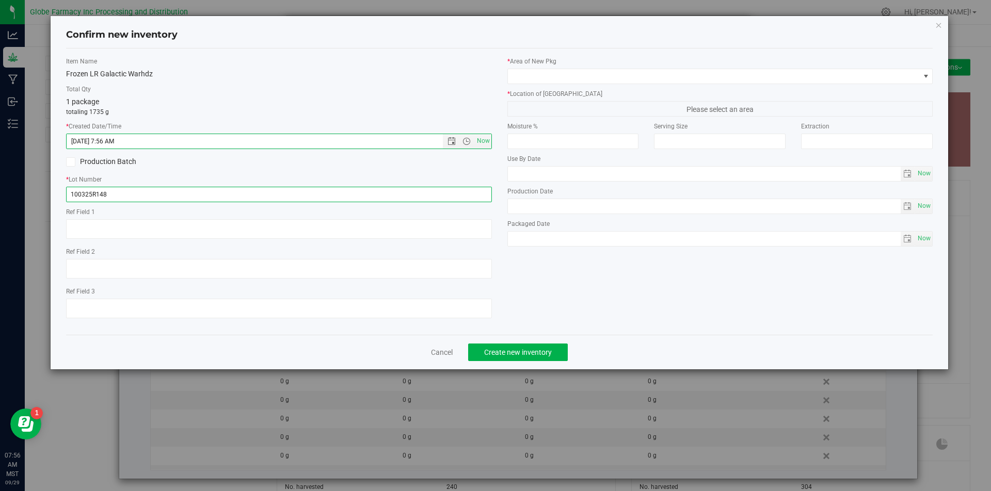
click at [184, 195] on input "100325R148" at bounding box center [279, 194] width 426 height 15
type input "100325R148-GW"
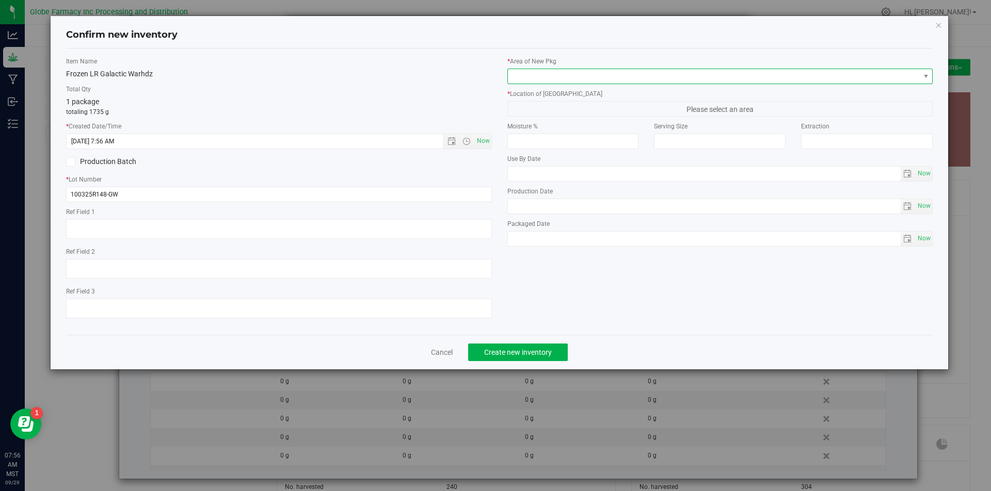
click at [556, 75] on span at bounding box center [714, 76] width 412 height 14
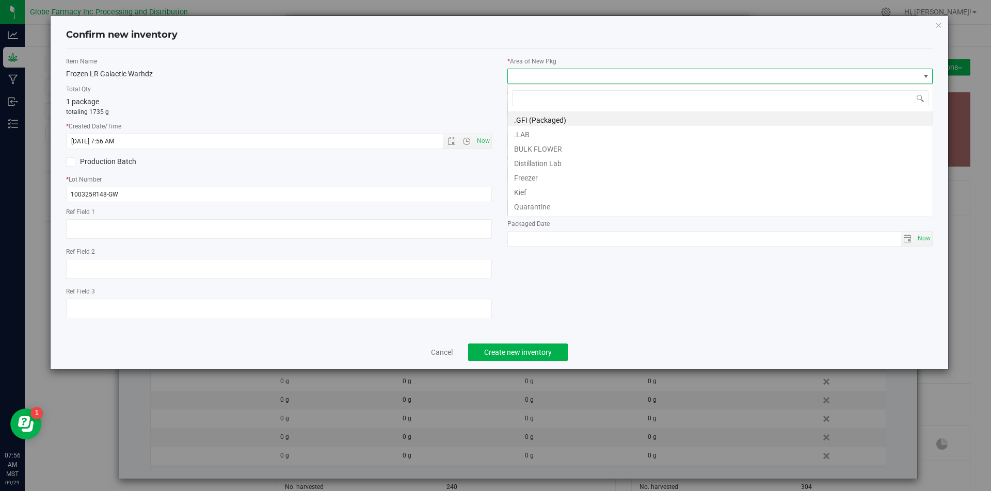
scroll to position [15, 426]
click at [548, 152] on li "BULK FLOWER" at bounding box center [720, 147] width 425 height 14
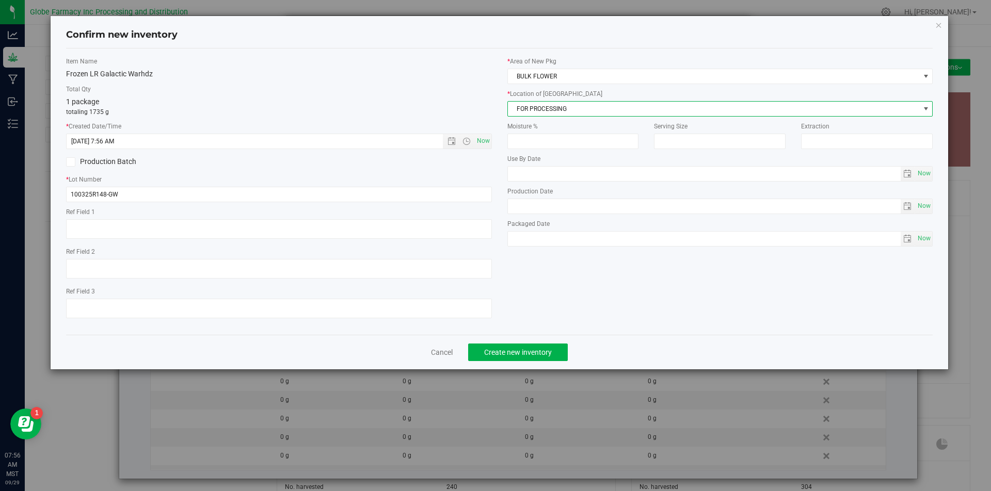
click at [537, 110] on span "FOR PROCESSING" at bounding box center [714, 109] width 412 height 14
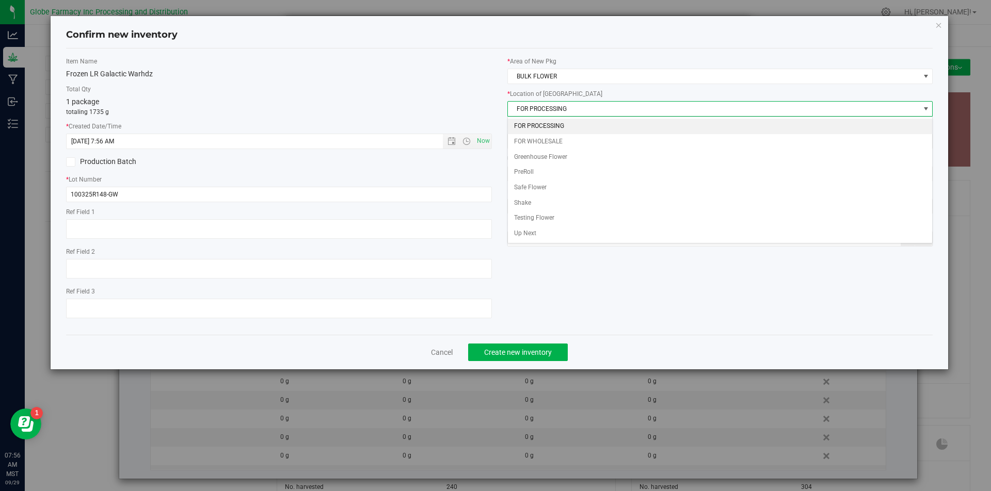
click at [540, 123] on li "FOR PROCESSING" at bounding box center [720, 126] width 425 height 15
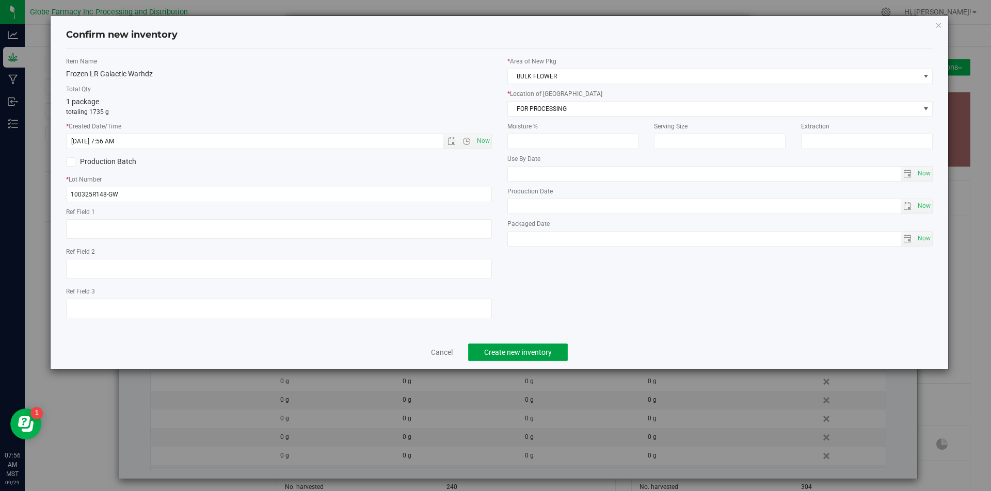
click at [516, 348] on span "Create new inventory" at bounding box center [518, 352] width 68 height 8
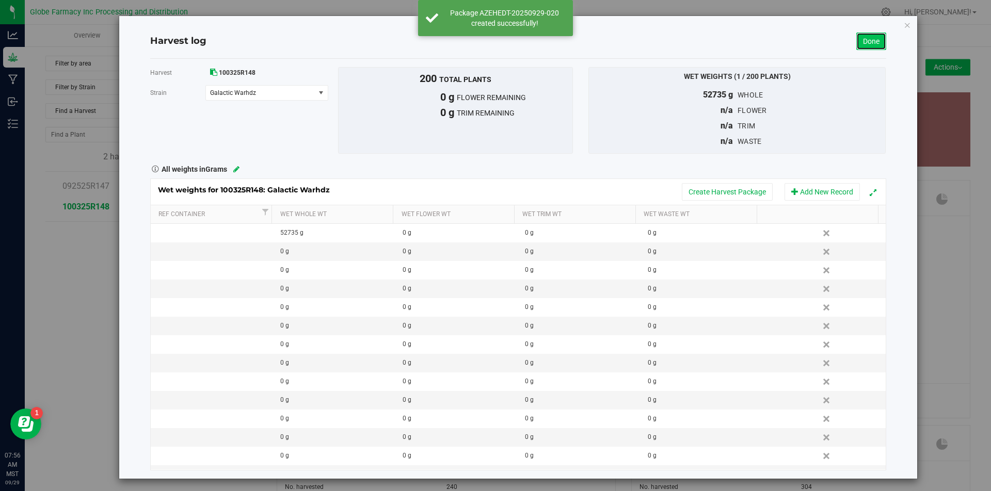
click at [865, 41] on link "Done" at bounding box center [871, 42] width 30 height 18
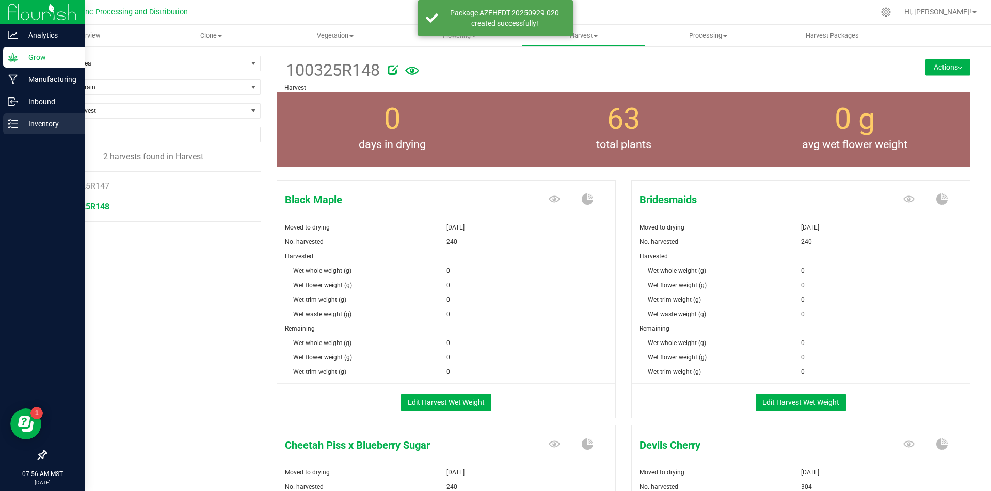
click at [2, 127] on link "Inventory" at bounding box center [42, 125] width 85 height 22
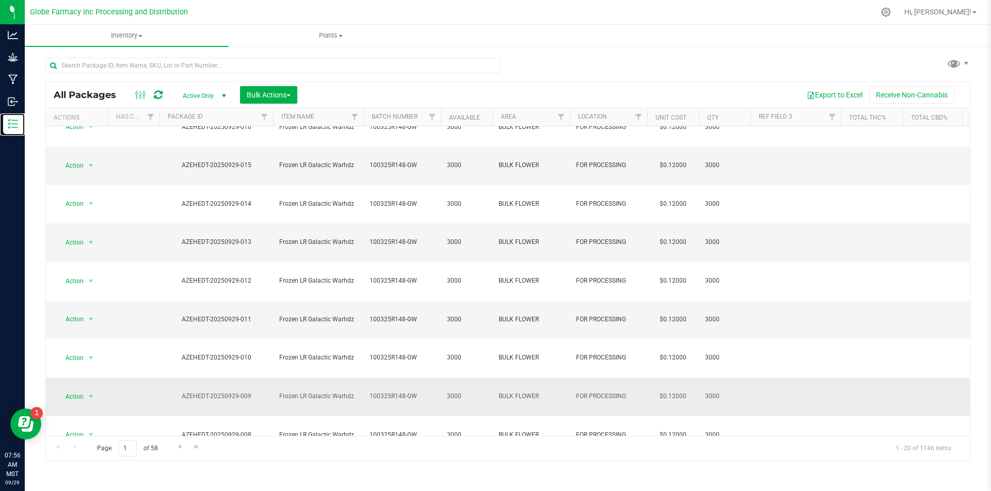
scroll to position [184, 0]
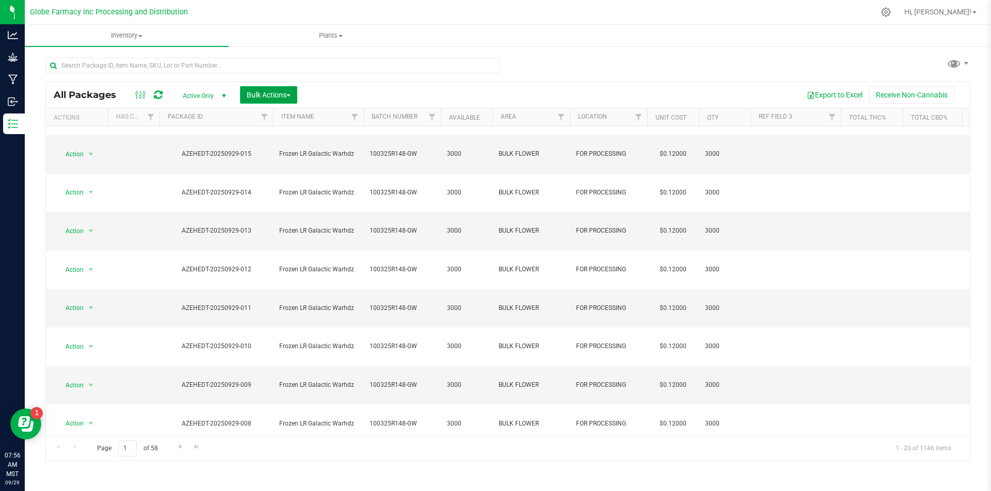
click at [281, 92] on span "Bulk Actions" at bounding box center [269, 95] width 44 height 8
click at [268, 177] on span "Print package labels" at bounding box center [277, 175] width 62 height 8
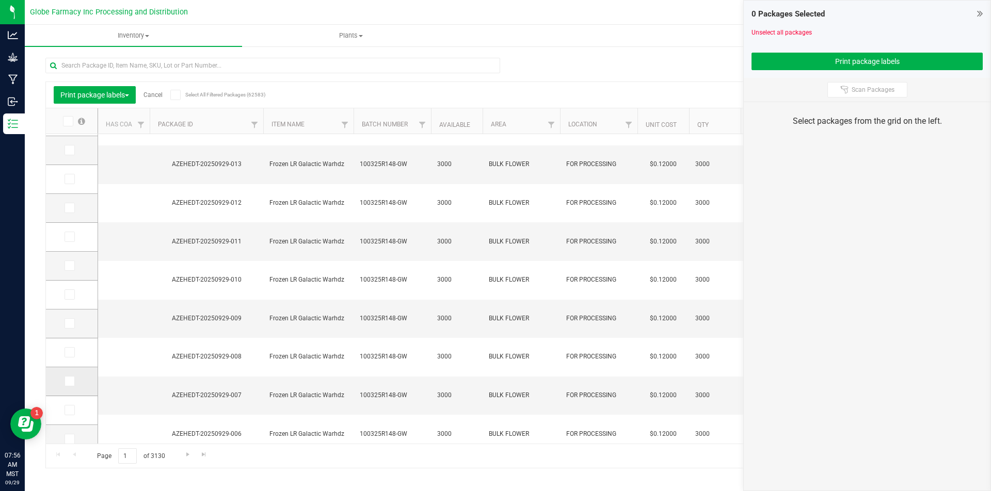
click at [68, 381] on icon at bounding box center [69, 381] width 7 height 0
click at [0, 0] on input "checkbox" at bounding box center [0, 0] width 0 height 0
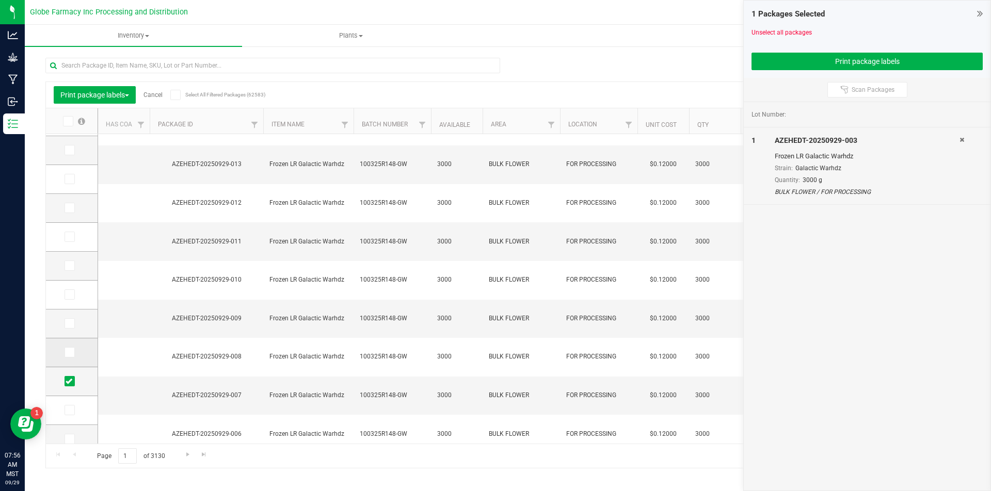
click at [72, 361] on td at bounding box center [72, 353] width 52 height 29
click at [71, 348] on span at bounding box center [70, 352] width 10 height 10
click at [0, 0] on input "checkbox" at bounding box center [0, 0] width 0 height 0
click at [75, 325] on label at bounding box center [72, 323] width 15 height 10
click at [0, 0] on input "checkbox" at bounding box center [0, 0] width 0 height 0
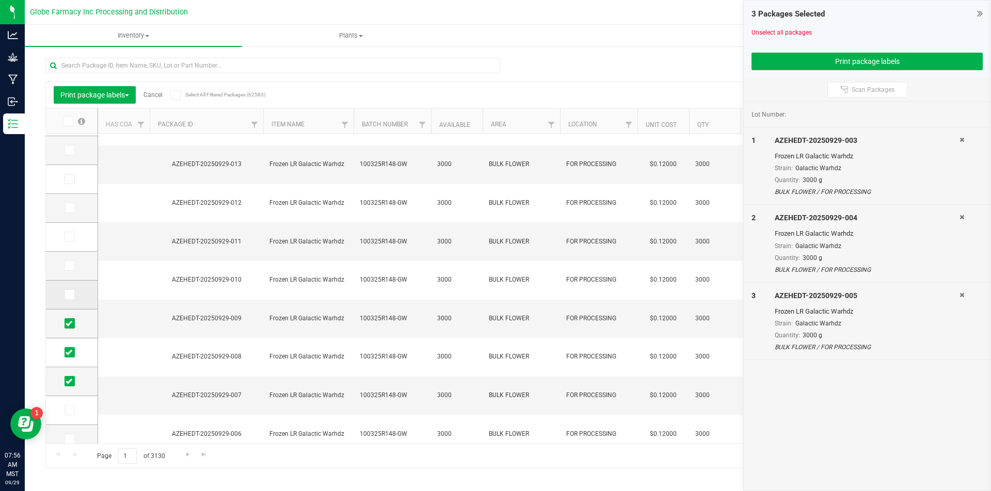
click at [70, 298] on span at bounding box center [70, 295] width 10 height 10
click at [0, 0] on input "checkbox" at bounding box center [0, 0] width 0 height 0
click at [70, 266] on icon at bounding box center [69, 266] width 7 height 0
click at [0, 0] on input "checkbox" at bounding box center [0, 0] width 0 height 0
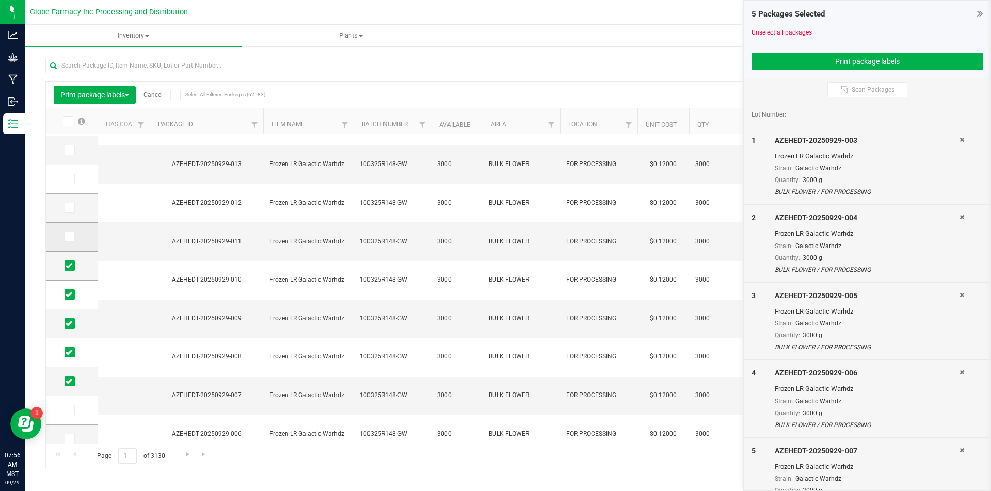
click at [72, 237] on icon at bounding box center [69, 237] width 7 height 0
click at [0, 0] on input "checkbox" at bounding box center [0, 0] width 0 height 0
click at [72, 215] on td at bounding box center [72, 208] width 52 height 29
click at [72, 208] on icon at bounding box center [69, 208] width 7 height 0
click at [0, 0] on input "checkbox" at bounding box center [0, 0] width 0 height 0
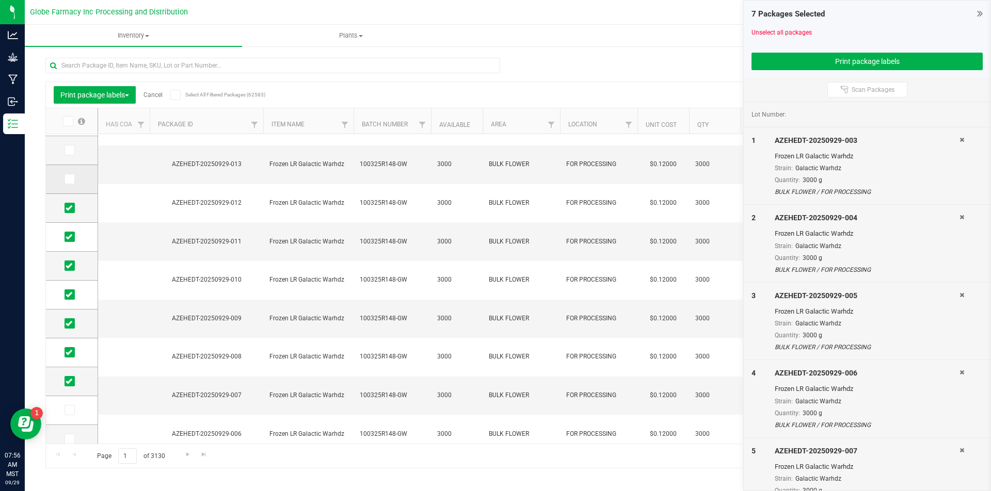
click at [73, 182] on span at bounding box center [70, 179] width 10 height 10
click at [0, 0] on input "checkbox" at bounding box center [0, 0] width 0 height 0
click at [74, 152] on span at bounding box center [70, 150] width 10 height 10
click at [0, 0] on input "checkbox" at bounding box center [0, 0] width 0 height 0
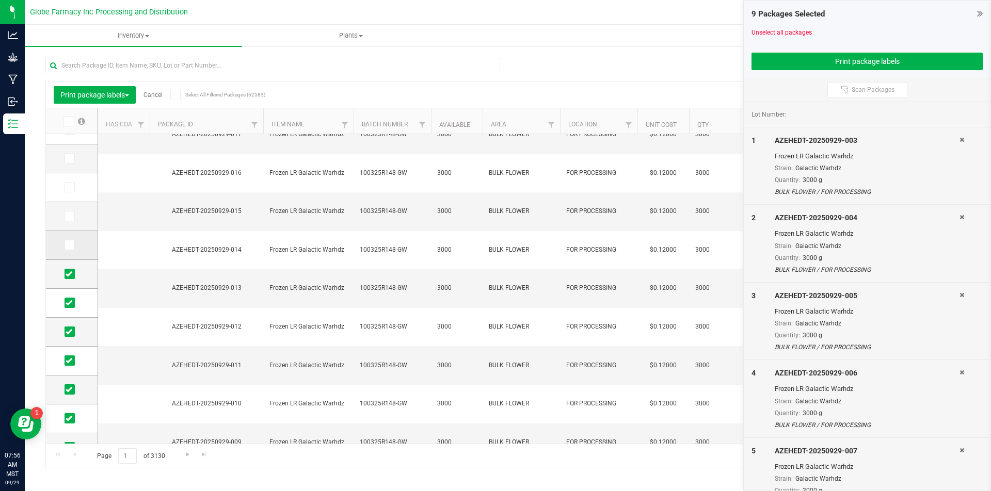
click at [75, 245] on label at bounding box center [72, 245] width 15 height 10
click at [0, 0] on input "checkbox" at bounding box center [0, 0] width 0 height 0
click at [75, 207] on td at bounding box center [72, 216] width 52 height 29
click at [68, 216] on icon at bounding box center [69, 216] width 7 height 0
click at [0, 0] on input "checkbox" at bounding box center [0, 0] width 0 height 0
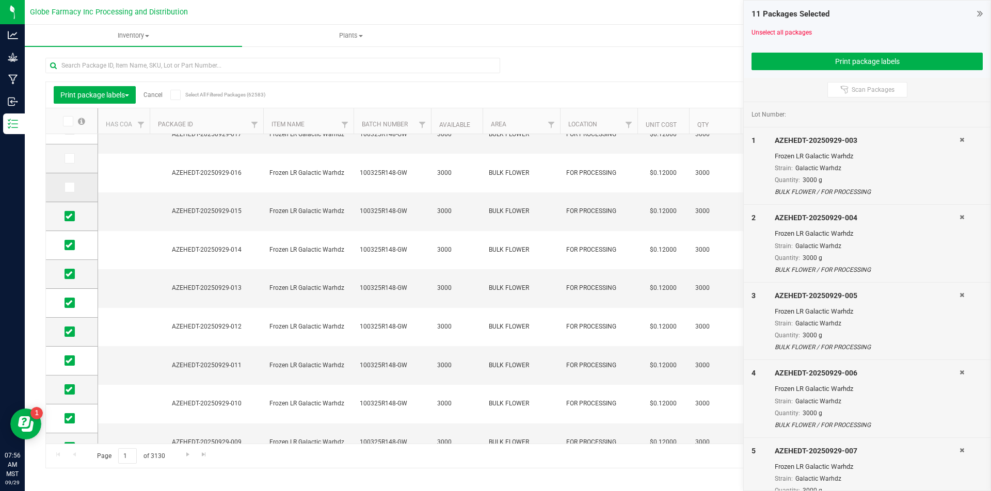
click at [68, 187] on icon at bounding box center [69, 187] width 7 height 0
click at [0, 0] on input "checkbox" at bounding box center [0, 0] width 0 height 0
click at [72, 158] on icon at bounding box center [69, 158] width 7 height 0
click at [0, 0] on input "checkbox" at bounding box center [0, 0] width 0 height 0
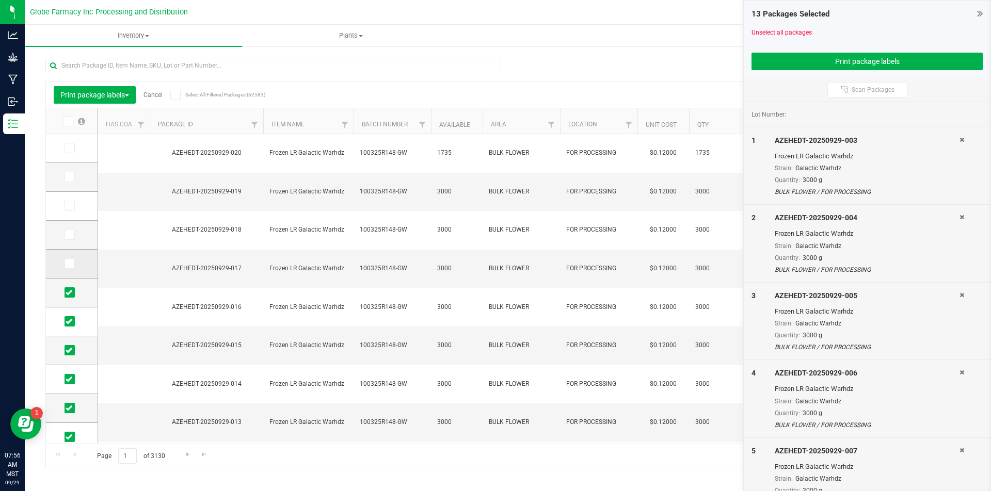
click at [70, 259] on span at bounding box center [70, 264] width 10 height 10
click at [0, 0] on input "checkbox" at bounding box center [0, 0] width 0 height 0
click at [71, 235] on icon at bounding box center [69, 235] width 7 height 0
click at [0, 0] on input "checkbox" at bounding box center [0, 0] width 0 height 0
click at [71, 206] on icon at bounding box center [69, 206] width 7 height 0
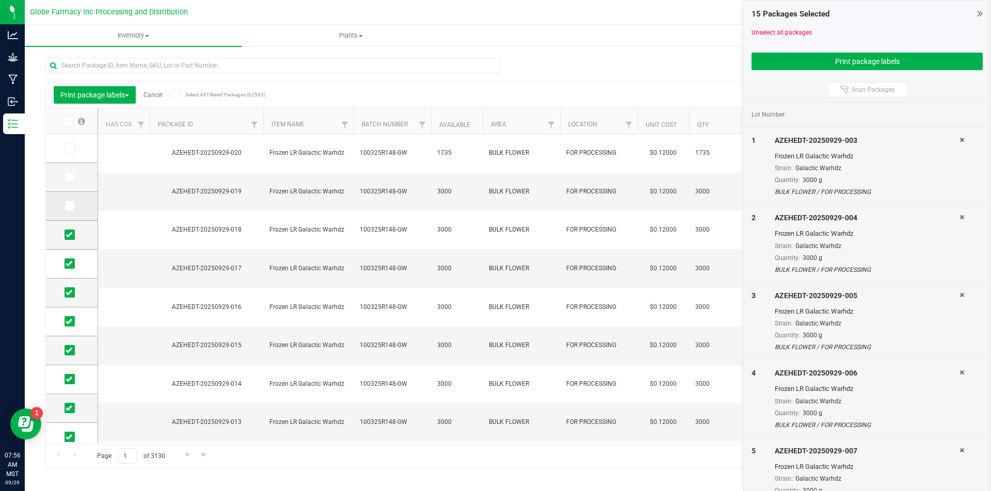
click at [0, 0] on input "checkbox" at bounding box center [0, 0] width 0 height 0
click at [70, 177] on icon at bounding box center [69, 177] width 7 height 0
click at [0, 0] on input "checkbox" at bounding box center [0, 0] width 0 height 0
click at [72, 148] on icon at bounding box center [69, 148] width 7 height 0
click at [0, 0] on input "checkbox" at bounding box center [0, 0] width 0 height 0
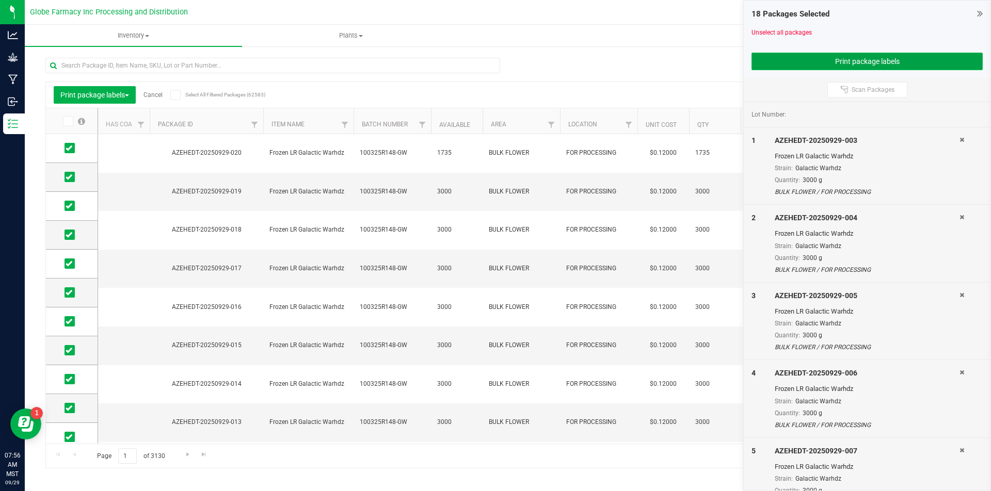
click at [860, 58] on button "Print package labels" at bounding box center [866, 62] width 231 height 18
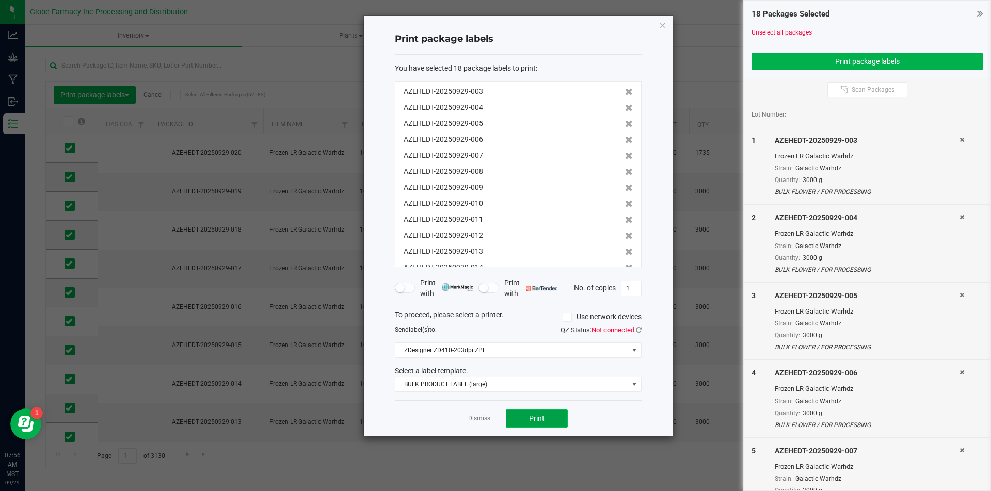
click at [554, 420] on button "Print" at bounding box center [537, 418] width 62 height 19
click at [487, 422] on link "Dismiss" at bounding box center [479, 418] width 22 height 9
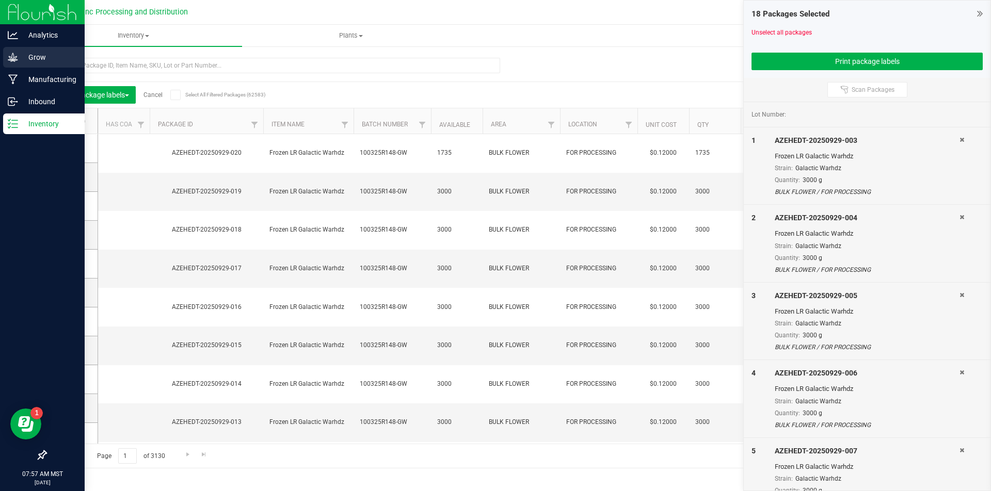
click at [11, 53] on icon at bounding box center [13, 57] width 10 height 10
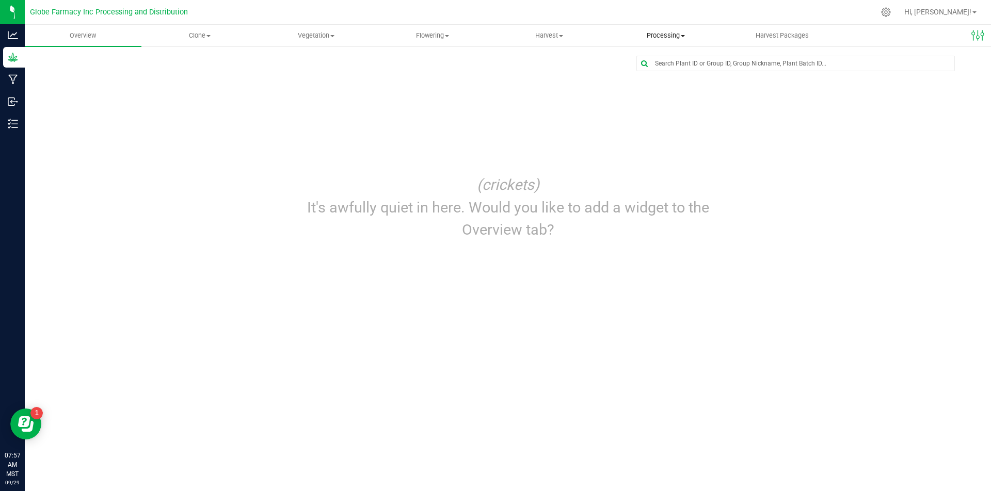
click at [655, 30] on uib-tab-heading "Processing Create package Processing harvests Processing plants Completed harve…" at bounding box center [666, 35] width 116 height 21
click at [630, 74] on span "Processing harvests" at bounding box center [654, 74] width 95 height 9
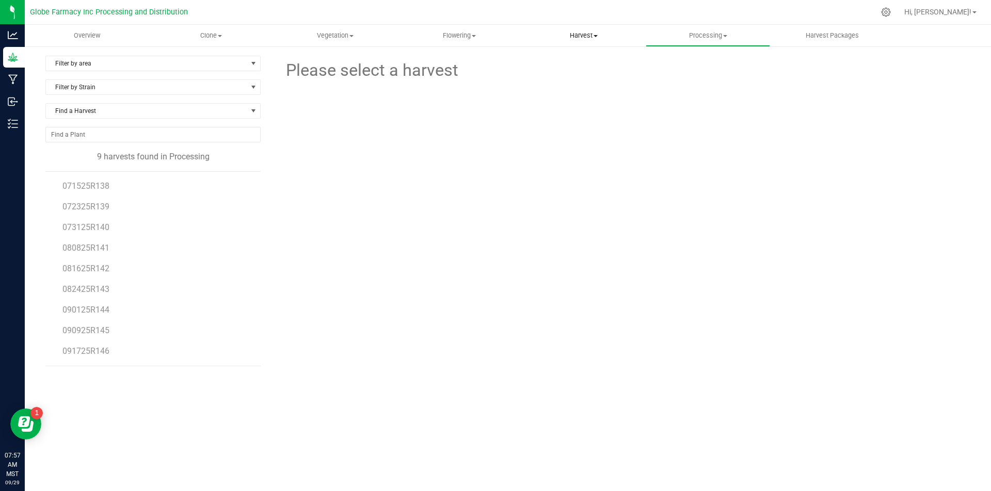
click at [576, 38] on span "Harvest" at bounding box center [583, 35] width 123 height 9
click at [571, 65] on span "Harvests" at bounding box center [550, 62] width 57 height 9
click at [107, 209] on span "100325R148" at bounding box center [85, 207] width 47 height 10
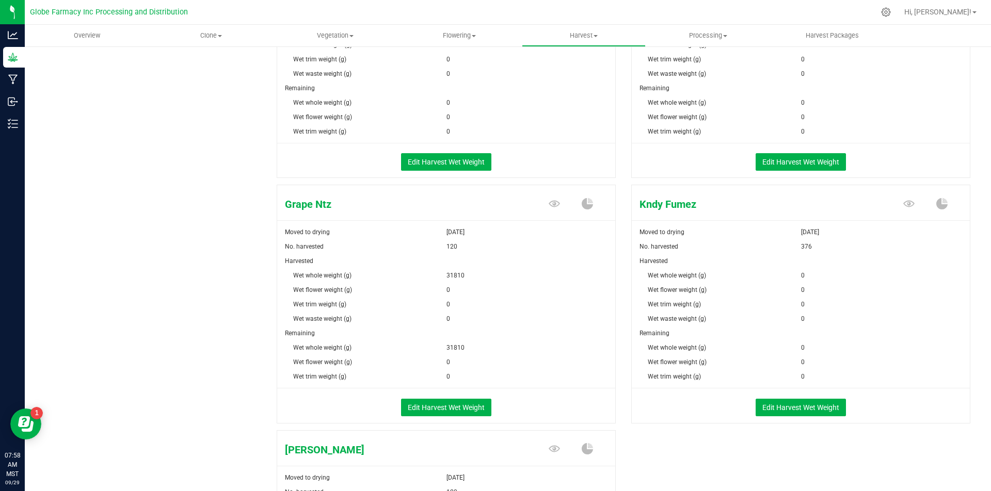
scroll to position [774, 0]
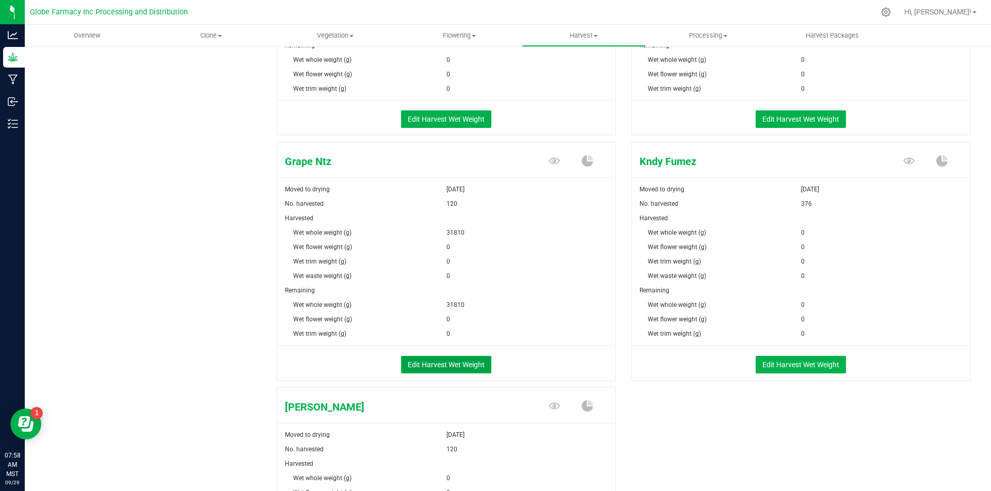
click at [437, 356] on button "Edit Harvest Wet Weight" at bounding box center [446, 365] width 90 height 18
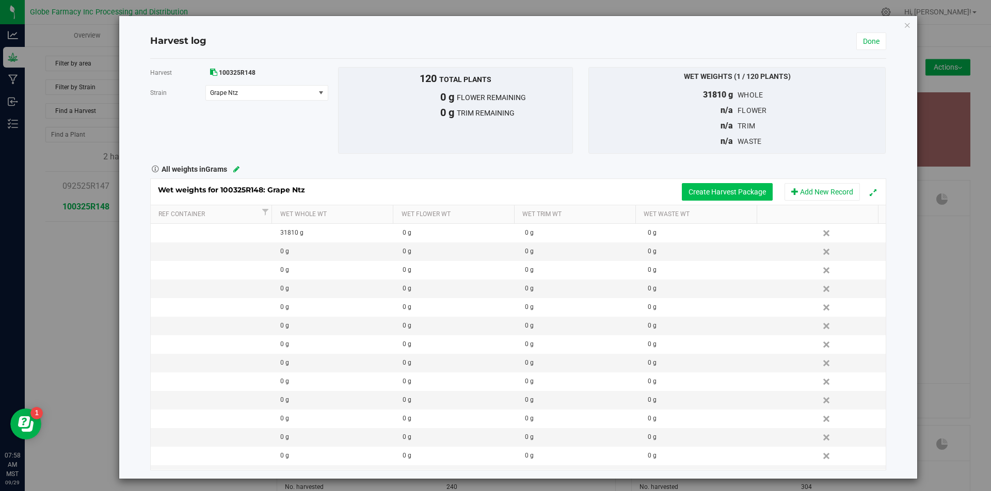
click at [708, 193] on button "Create Harvest Package" at bounding box center [727, 192] width 91 height 18
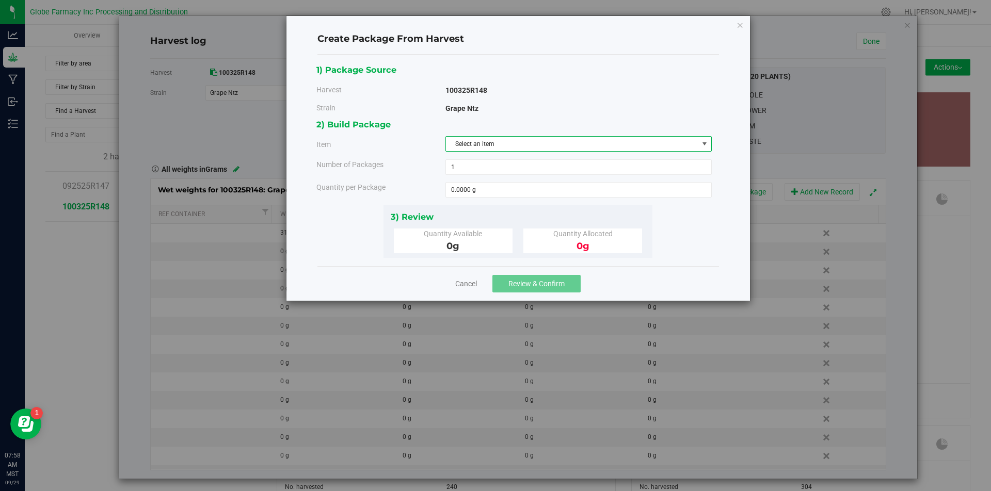
click at [547, 147] on span "Select an item" at bounding box center [572, 144] width 252 height 14
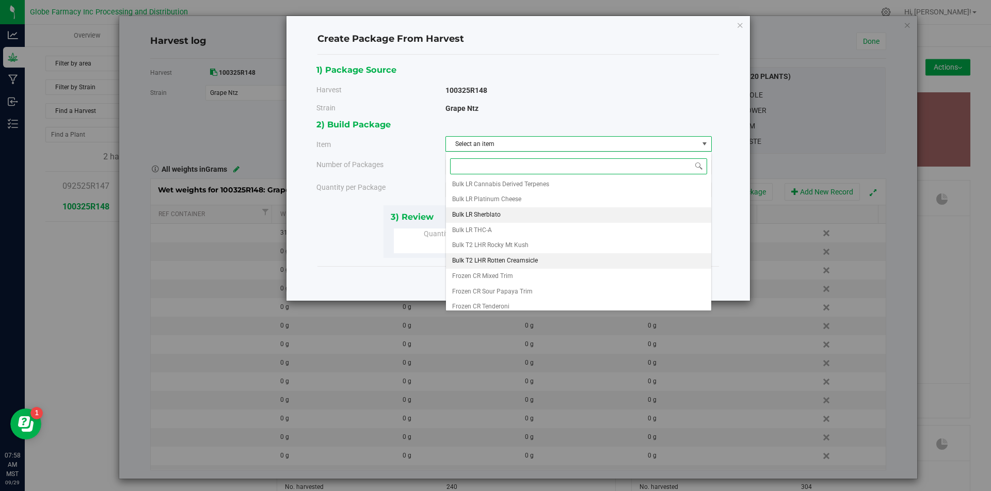
scroll to position [28, 0]
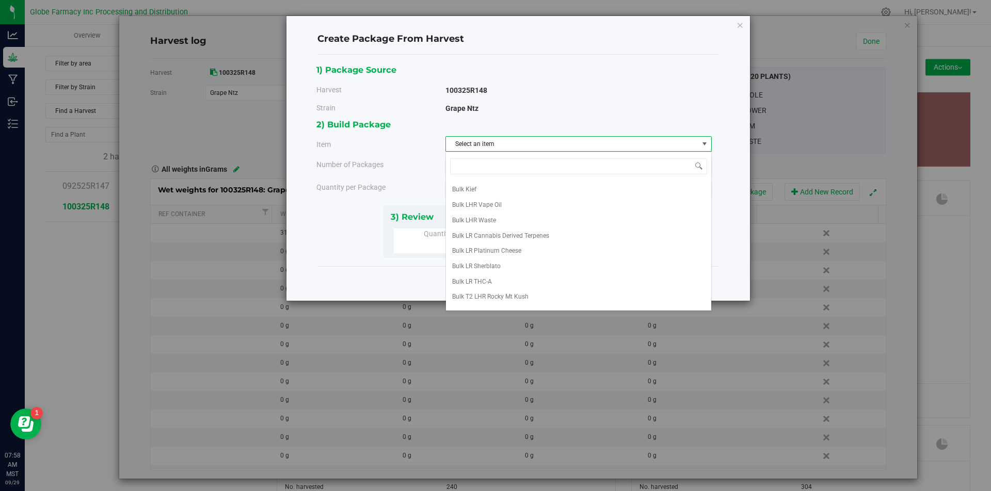
click at [190, 259] on div "Create Package From Harvest 1) Package Source Harvest 100325R148 [GEOGRAPHIC_DA…" at bounding box center [499, 245] width 999 height 491
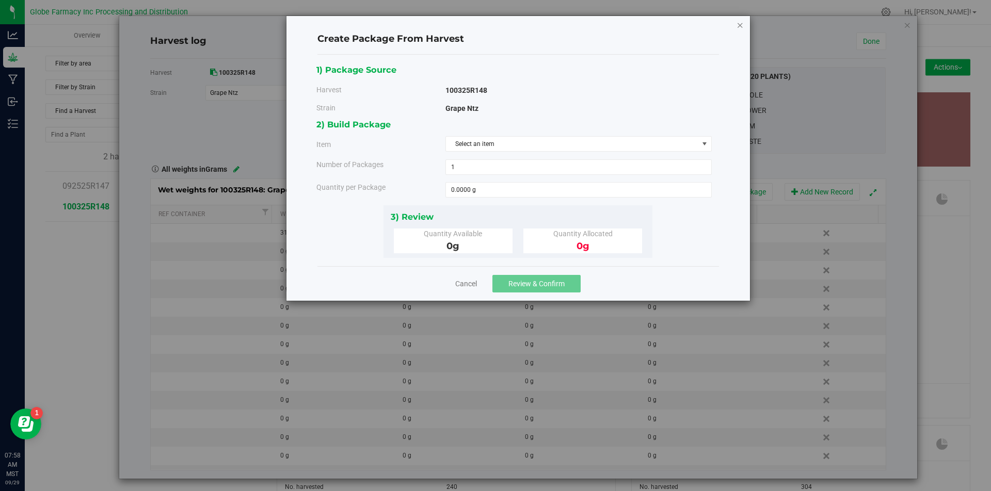
click at [736, 29] on div "Create Package From Harvest 1) Package Source Harvest 100325R148 [GEOGRAPHIC_DA…" at bounding box center [517, 158] width 463 height 285
click at [741, 25] on icon "button" at bounding box center [740, 25] width 7 height 12
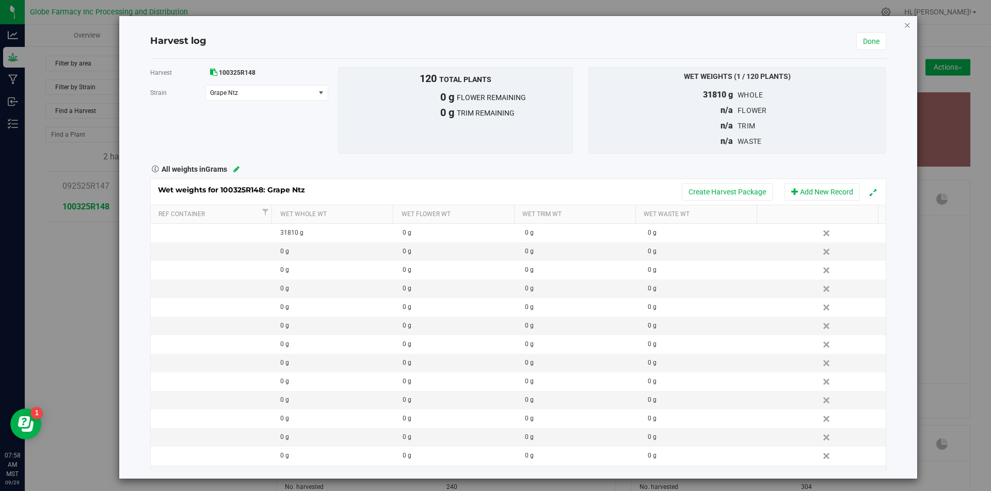
click at [904, 25] on icon "button" at bounding box center [907, 25] width 7 height 12
